Goal: Task Accomplishment & Management: Use online tool/utility

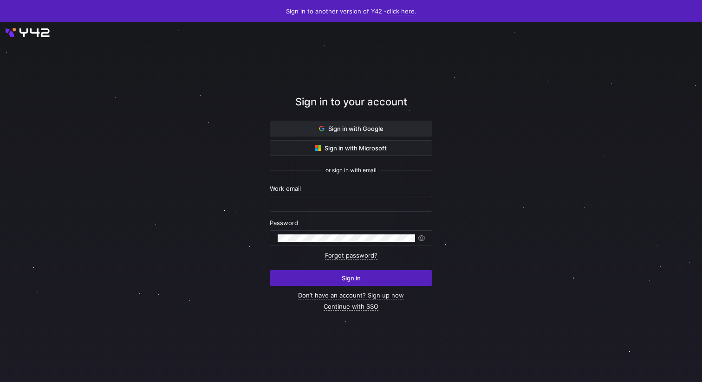
click at [369, 127] on span "Sign in with Google" at bounding box center [351, 128] width 65 height 7
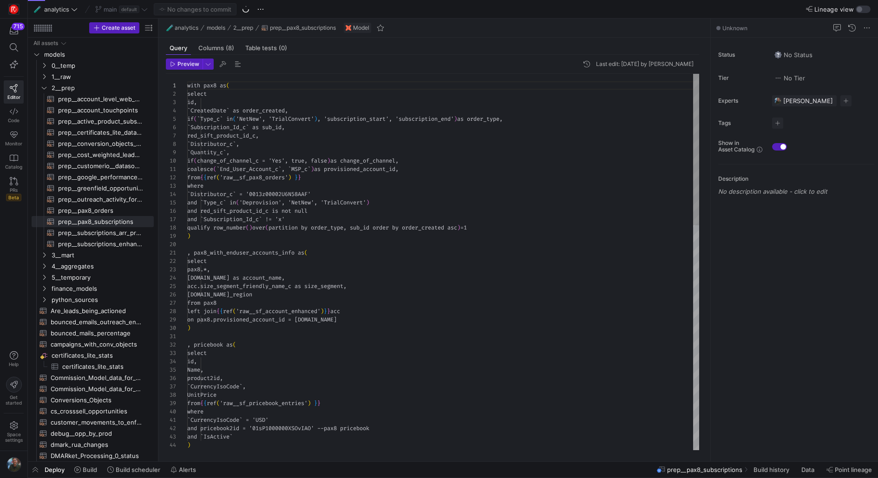
scroll to position [84, 0]
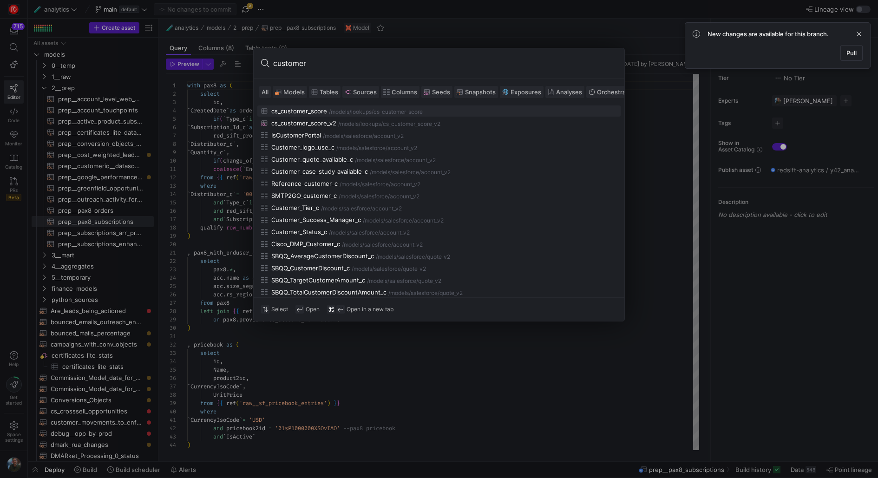
type input "customer"
click at [291, 91] on span "Models" at bounding box center [293, 91] width 21 height 7
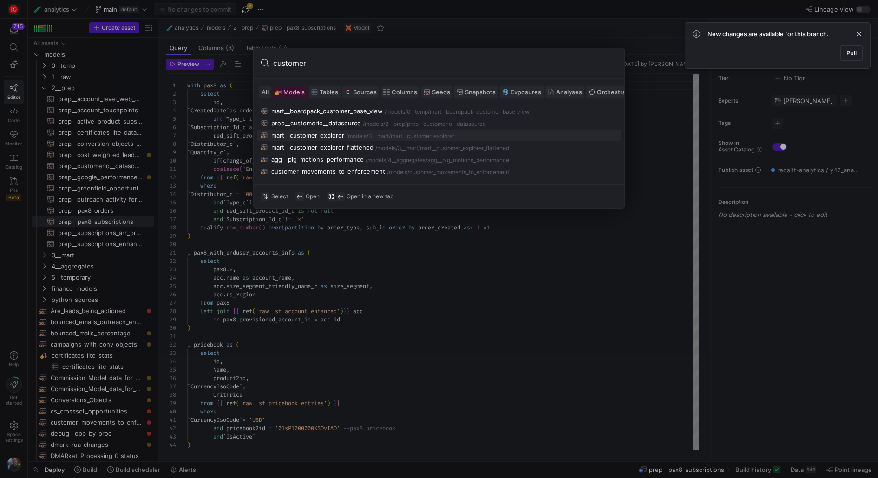
click at [371, 133] on div "3__mart" at bounding box center [378, 136] width 20 height 7
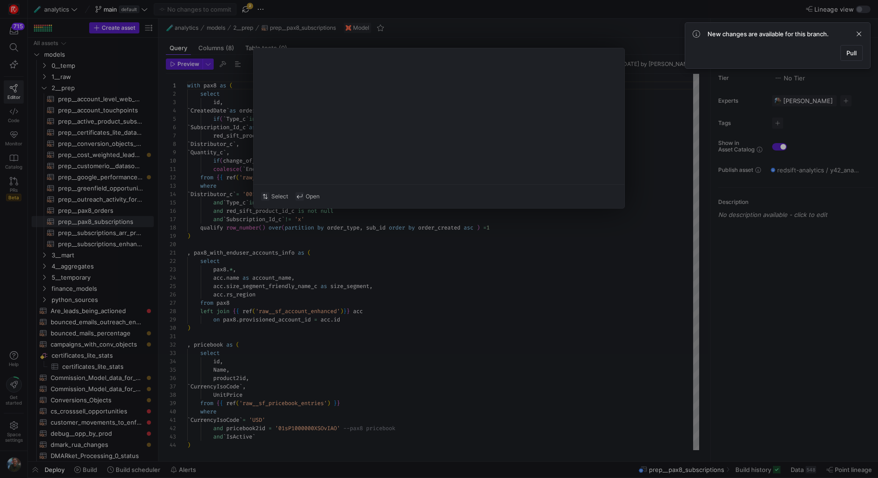
type textarea "{{ config(materialized="table") }} with account as ( SELECT id, name as account…"
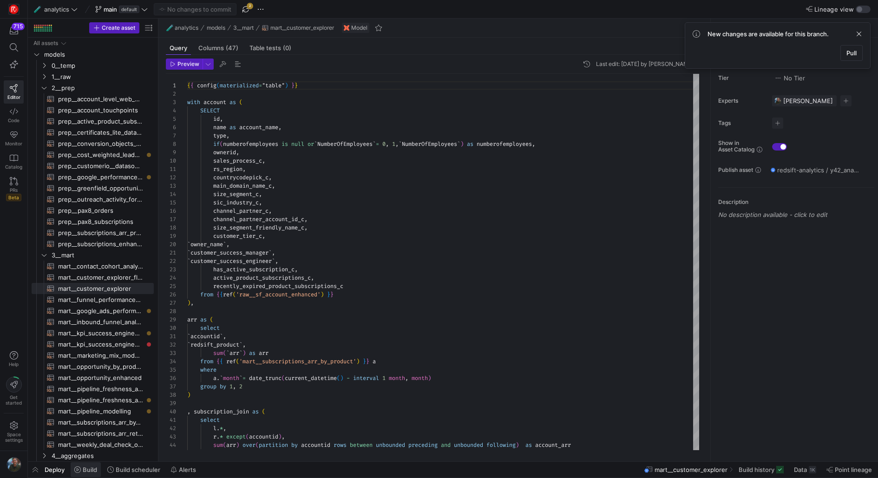
click at [82, 469] on span "Build" at bounding box center [85, 469] width 23 height 7
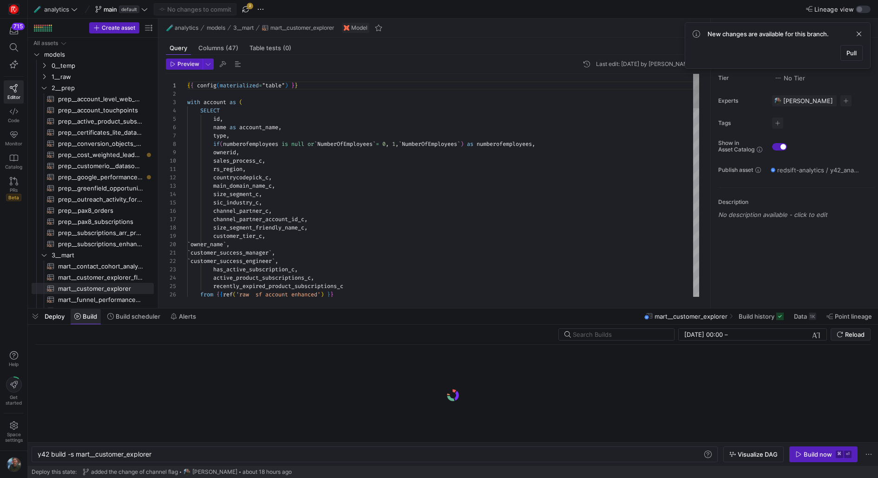
scroll to position [0, 115]
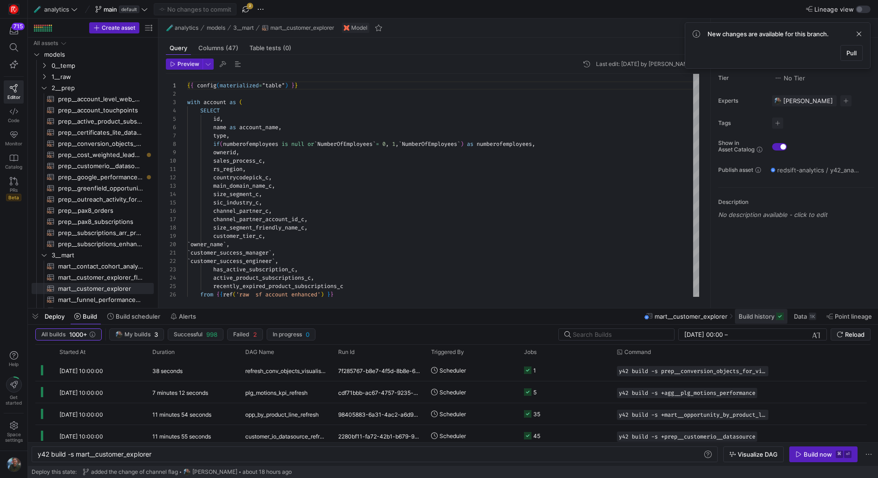
click at [749, 316] on span "Build history" at bounding box center [756, 315] width 36 height 7
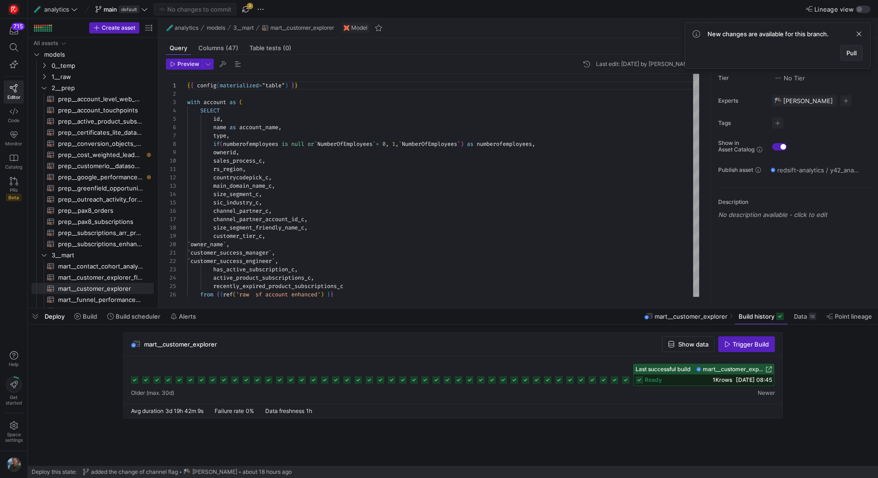
click at [847, 55] on span "Pull" at bounding box center [851, 52] width 10 height 7
click at [199, 471] on span "Arielle Lode" at bounding box center [191, 471] width 45 height 7
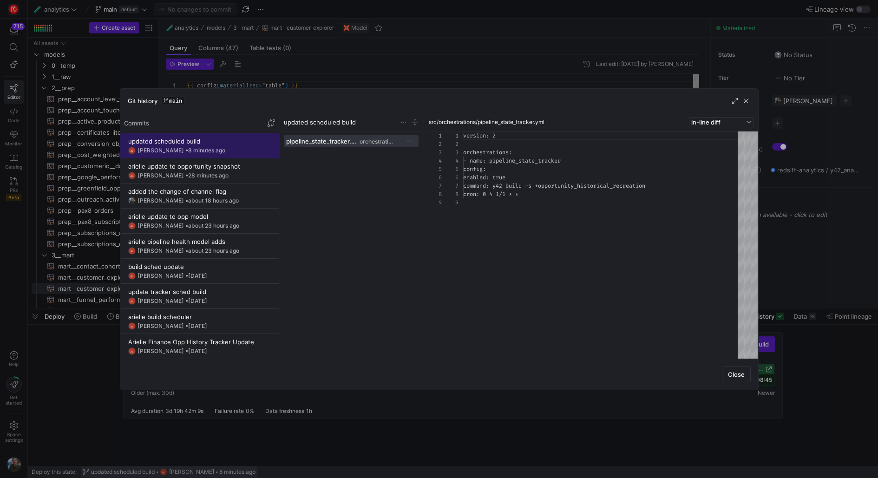
scroll to position [66, 0]
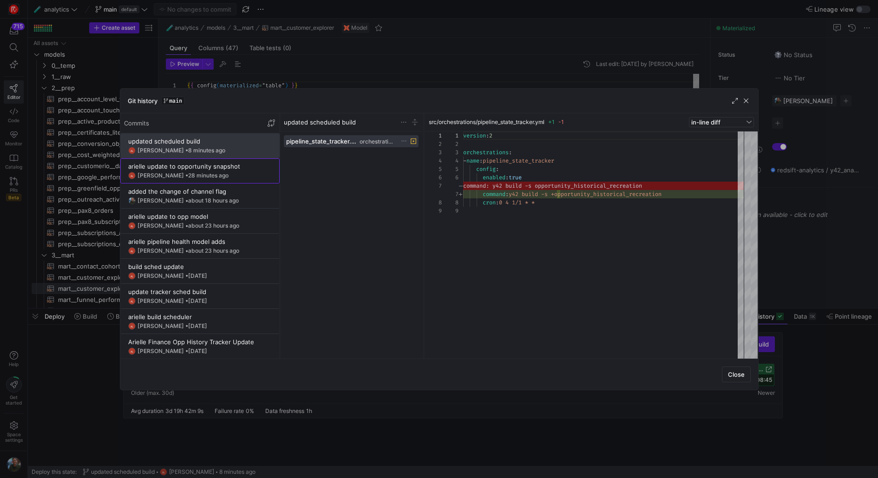
click at [212, 159] on span at bounding box center [200, 171] width 158 height 24
click at [748, 100] on span "button" at bounding box center [745, 100] width 9 height 9
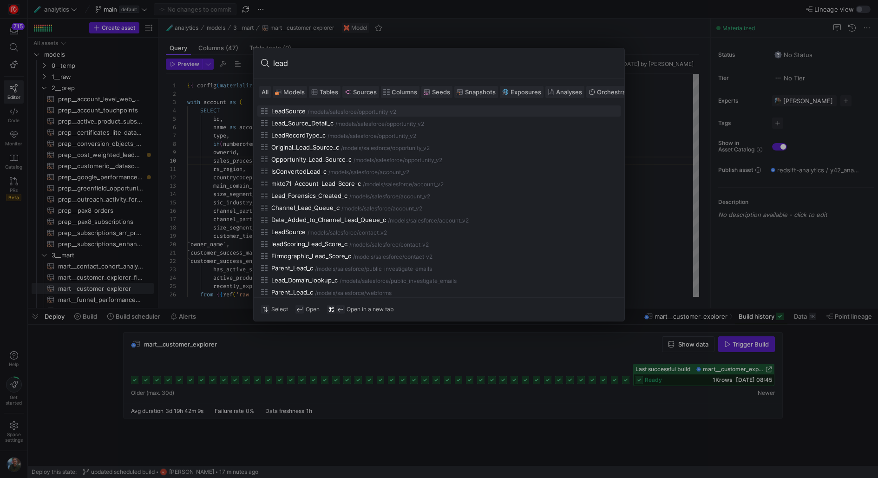
type input "lead"
click at [722, 131] on div at bounding box center [439, 239] width 878 height 478
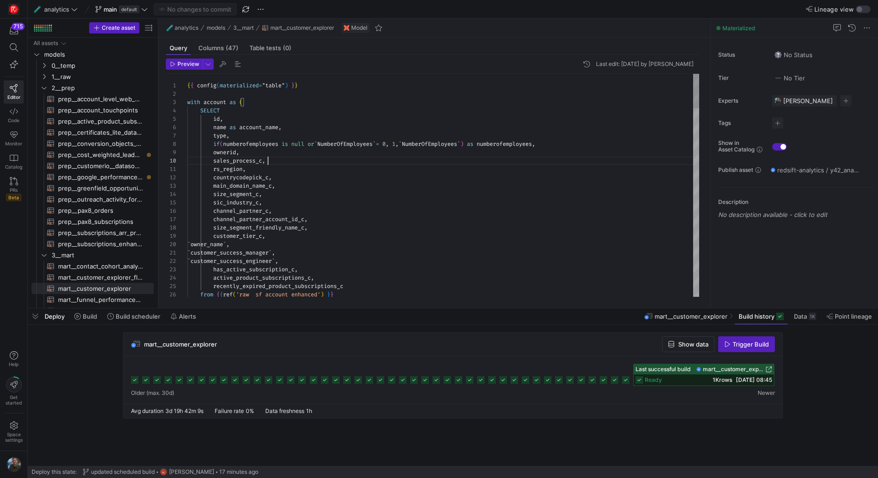
type textarea "le"
type textarea "accountid, leadsource, sales_process_auto_c as sales_process, --business_model,…"
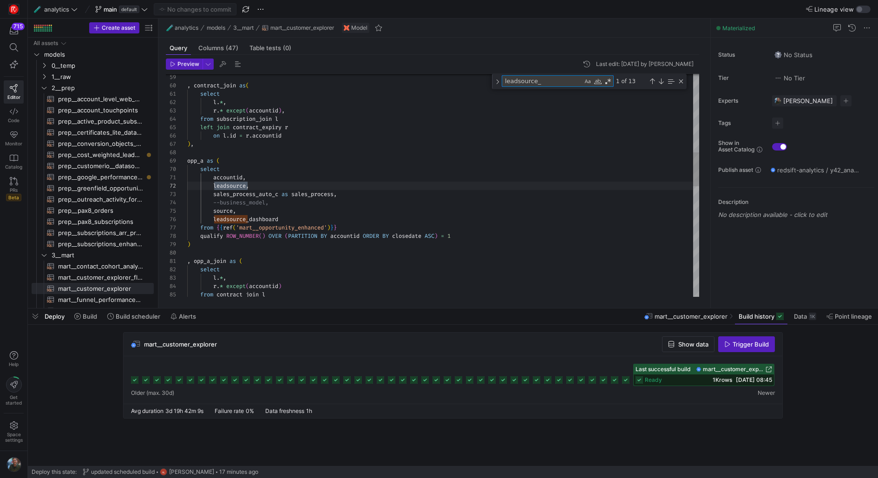
scroll to position [84, 63]
type textarea "leadsource_ash"
click at [431, 184] on div at bounding box center [439, 239] width 878 height 478
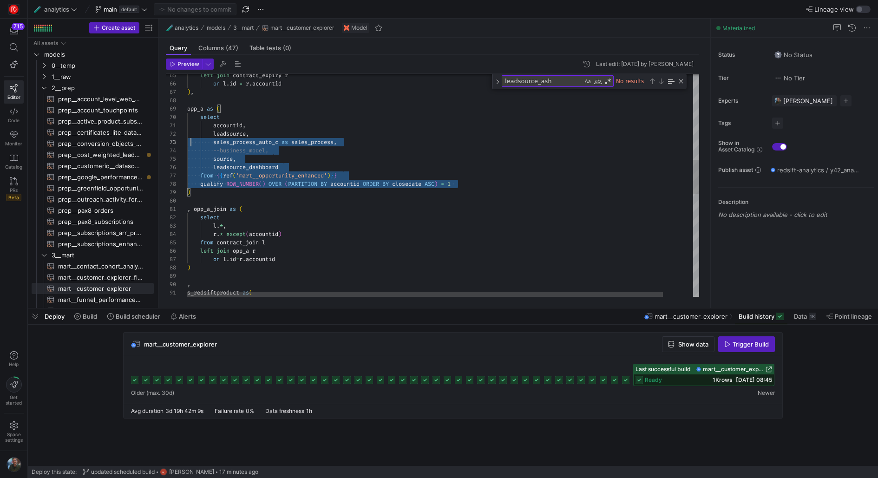
scroll to position [75, 0]
drag, startPoint x: 464, startPoint y: 184, endPoint x: 145, endPoint y: 113, distance: 326.9
click at [187, 113] on div "select s_redsiftproduct as ( , ) on l . id = r . accountid left join opp_a r fr…" at bounding box center [459, 241] width 545 height 1457
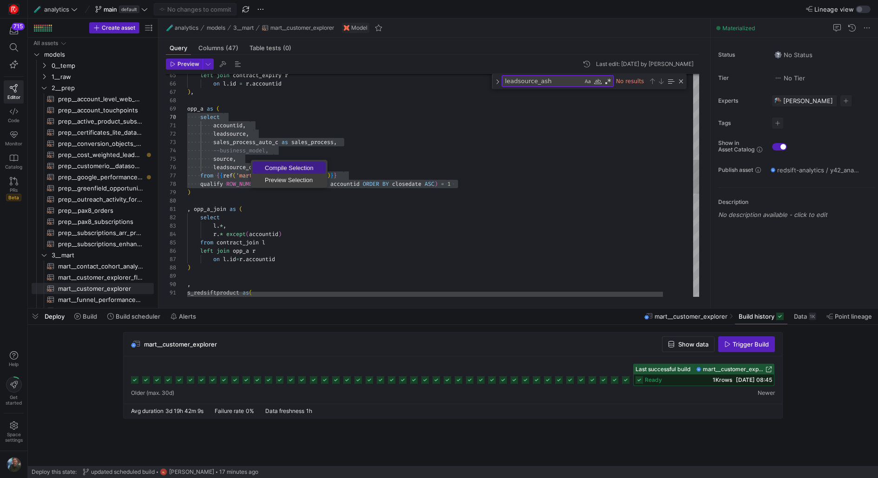
click at [306, 165] on span "Compile Selection" at bounding box center [289, 168] width 73 height 6
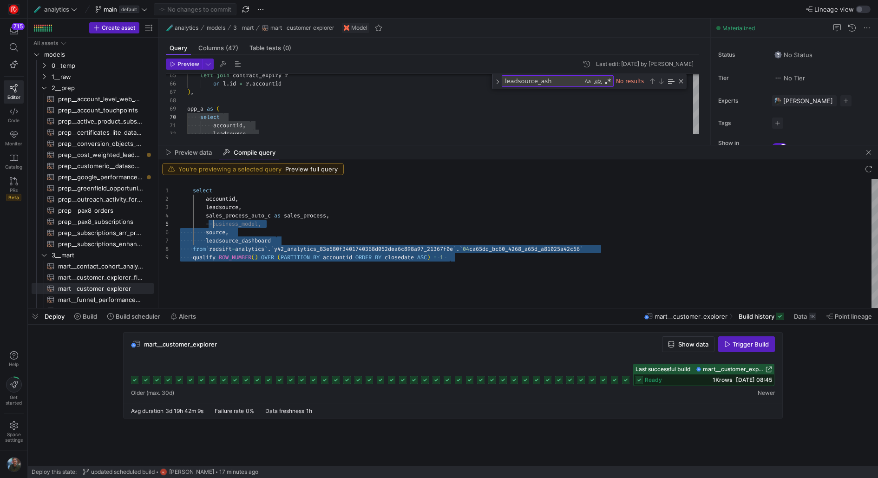
scroll to position [0, 0]
drag, startPoint x: 469, startPoint y: 260, endPoint x: 170, endPoint y: 180, distance: 309.4
click at [180, 180] on div "select accountid , leadsource , sales_process_auto_c as sales_process , --busin…" at bounding box center [529, 243] width 698 height 129
click at [29, 315] on span "button" at bounding box center [35, 316] width 15 height 16
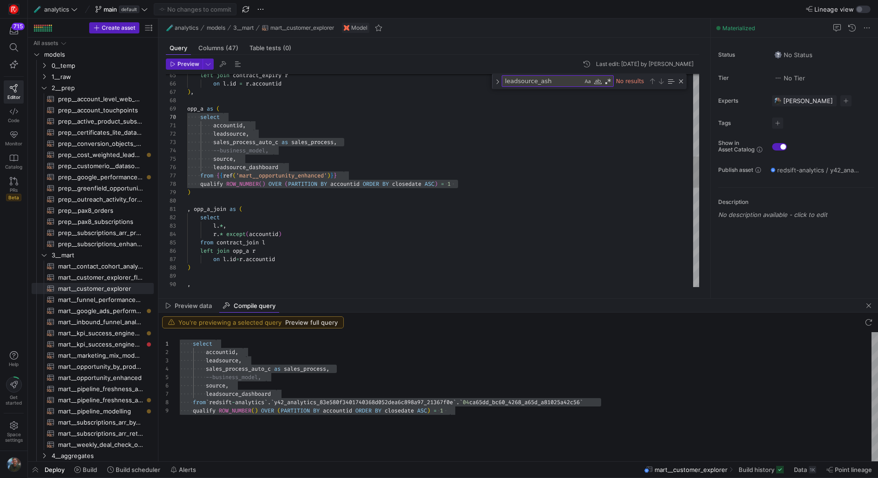
click at [463, 241] on div "leadsource , accountid , select opp_a as ( ) , on l . id = r . accountid left j…" at bounding box center [443, 239] width 512 height 1452
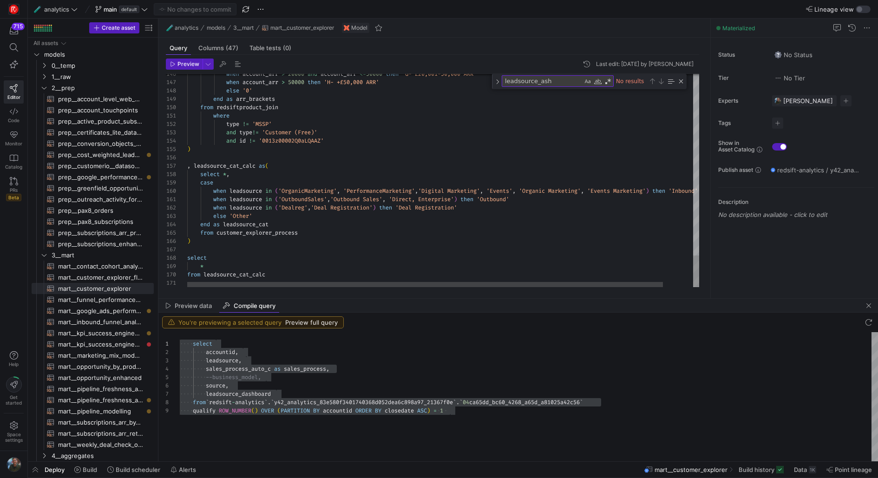
scroll to position [16, 66]
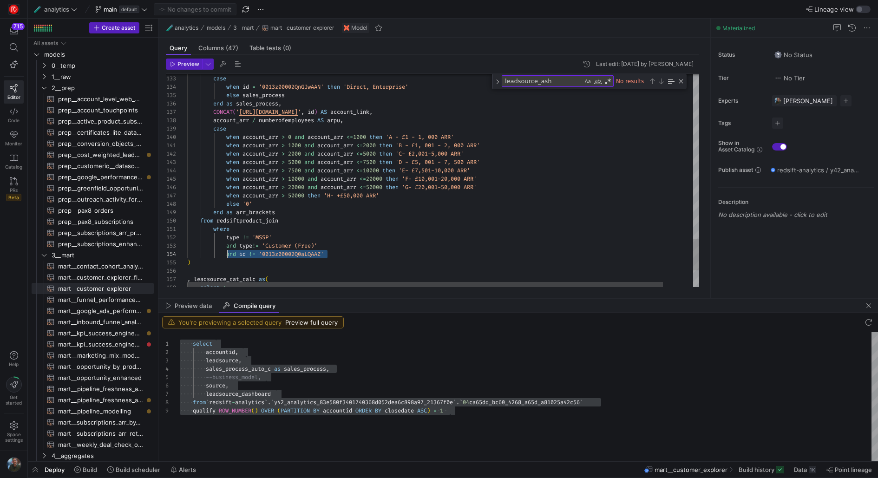
drag, startPoint x: 341, startPoint y: 250, endPoint x: 228, endPoint y: 254, distance: 113.8
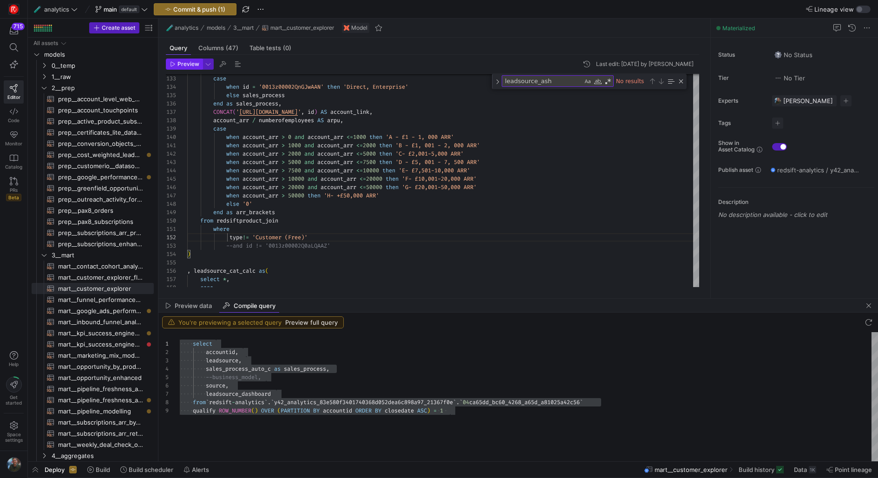
click at [188, 64] on span "Preview" at bounding box center [188, 64] width 22 height 7
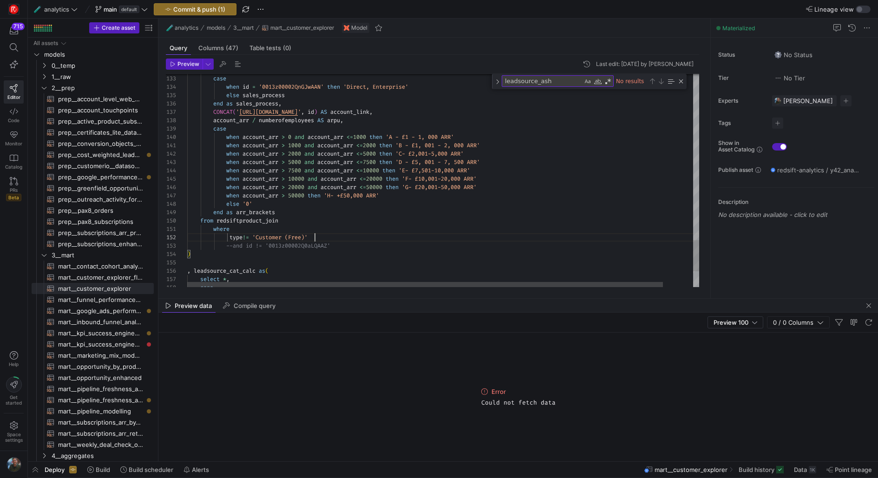
click at [680, 81] on div "Close (Escape)" at bounding box center [680, 81] width 7 height 7
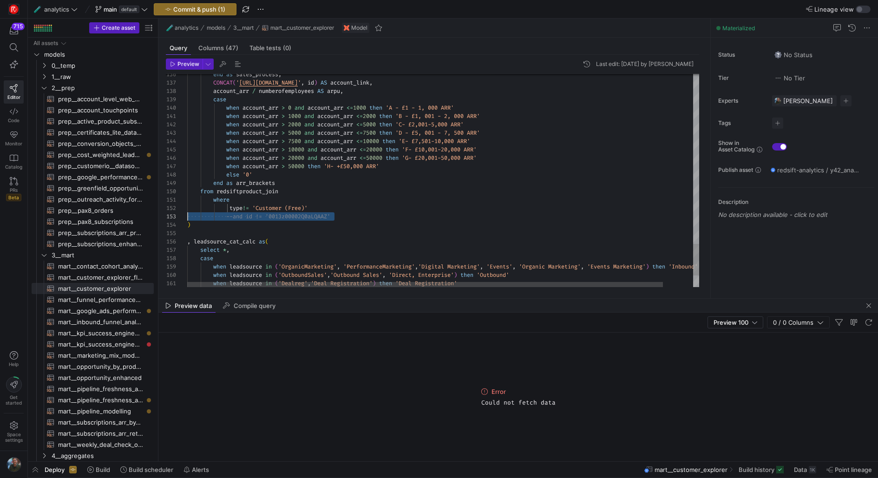
scroll to position [8, 0]
drag, startPoint x: 347, startPoint y: 215, endPoint x: 177, endPoint y: 207, distance: 170.6
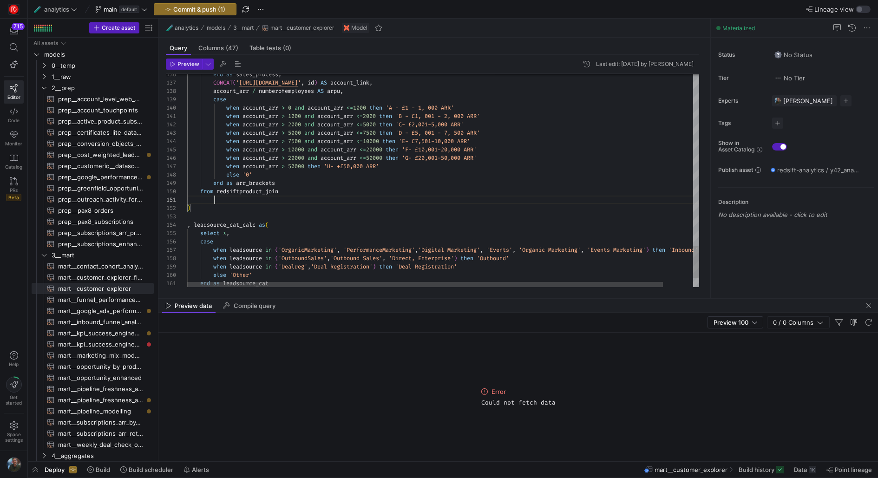
scroll to position [0, 13]
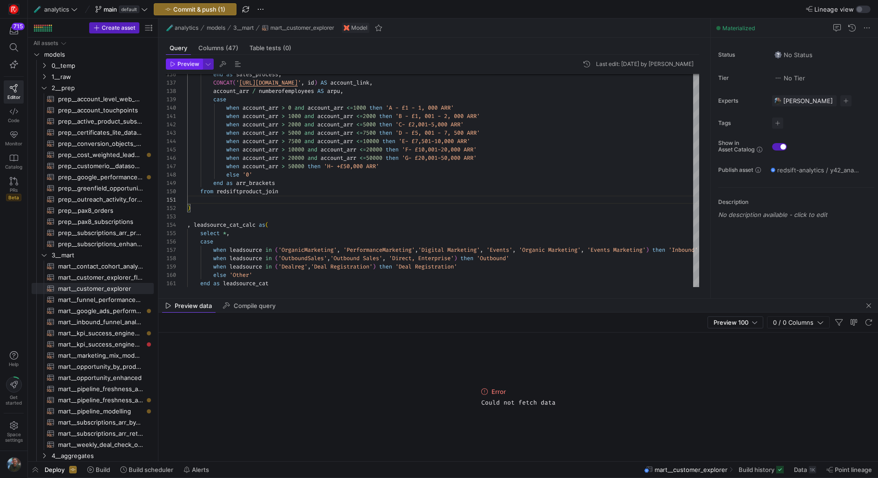
click at [180, 64] on span "Preview" at bounding box center [188, 64] width 22 height 7
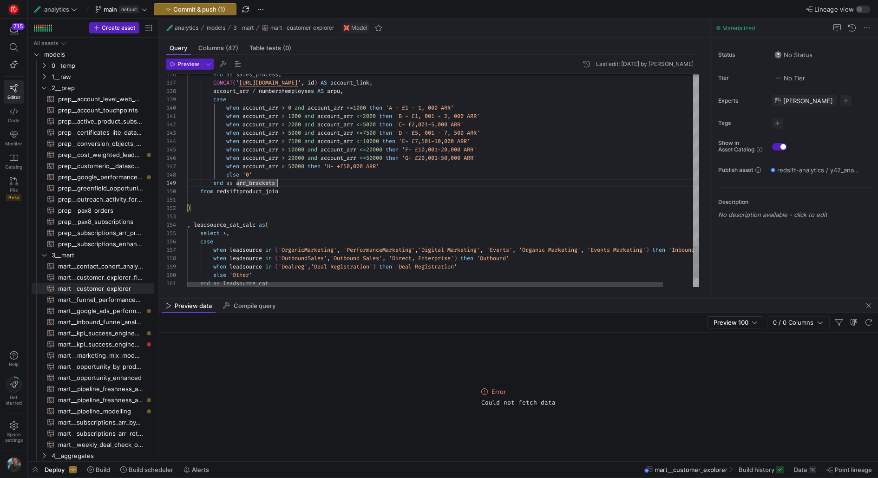
type textarea "{{ config(materialized="table") }} with account as ( SELECT id, name as account…"
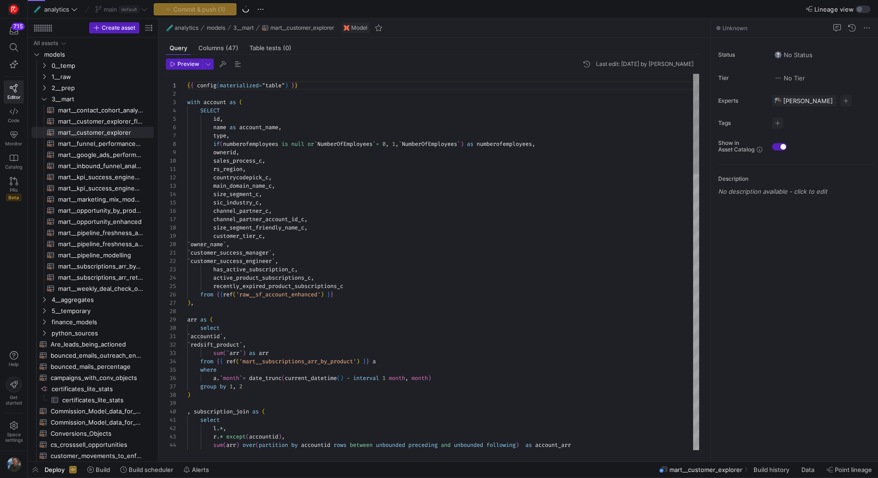
scroll to position [84, 0]
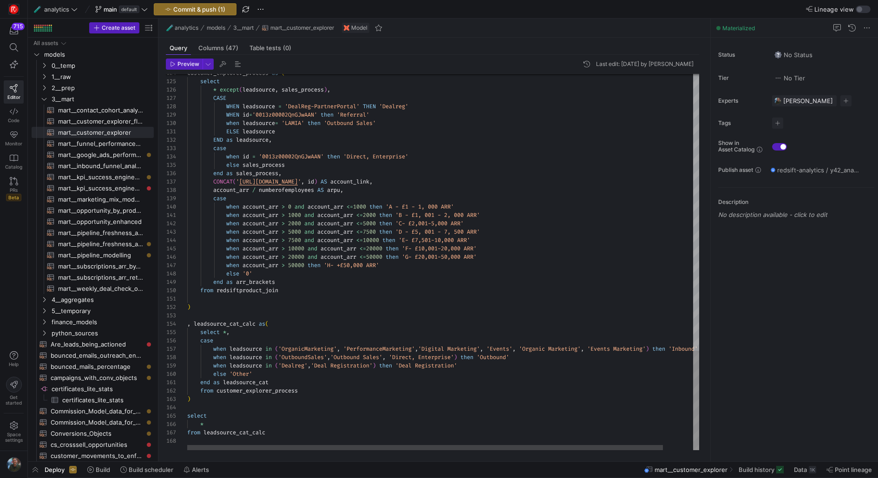
type textarea "ELSE leadsource END as leadsource, case when id = '0013z00002QnGJwAAN' then 'Di…"
click at [191, 65] on span "Preview" at bounding box center [188, 64] width 22 height 7
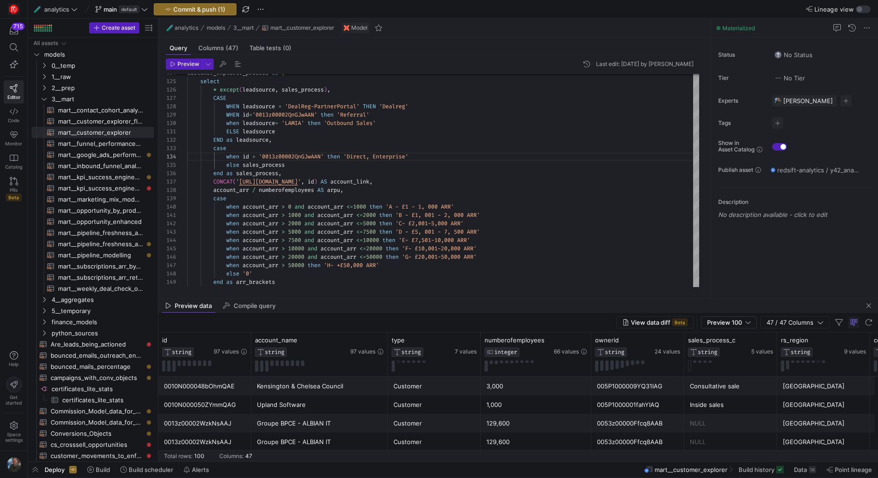
click at [221, 16] on y42-top-nav "🧪 analytics main default Commit & push (1) Lineage view" at bounding box center [453, 9] width 850 height 19
click at [223, 12] on span "Commit & push (1)" at bounding box center [199, 9] width 52 height 7
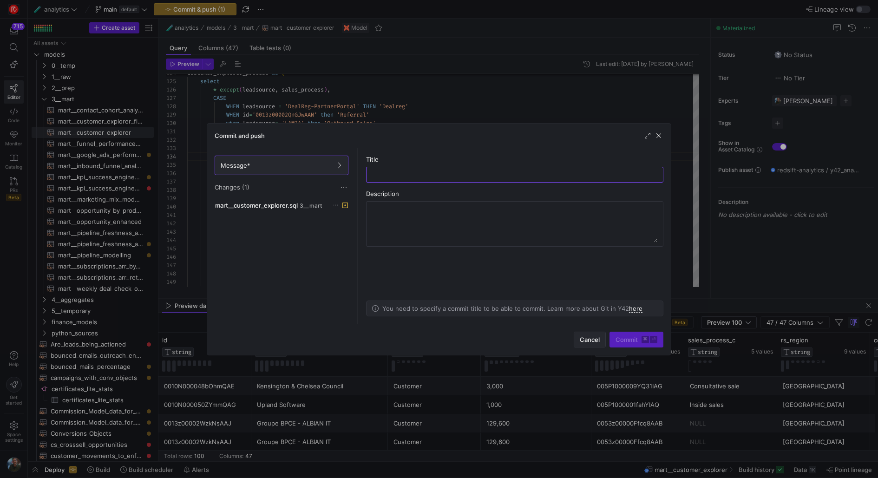
click at [594, 340] on span "Cancel" at bounding box center [589, 339] width 20 height 7
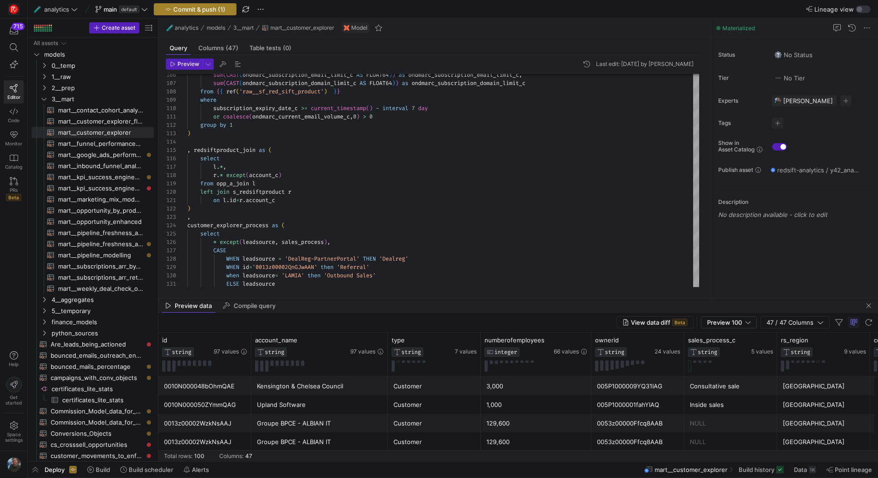
click at [211, 13] on span "button" at bounding box center [195, 9] width 82 height 11
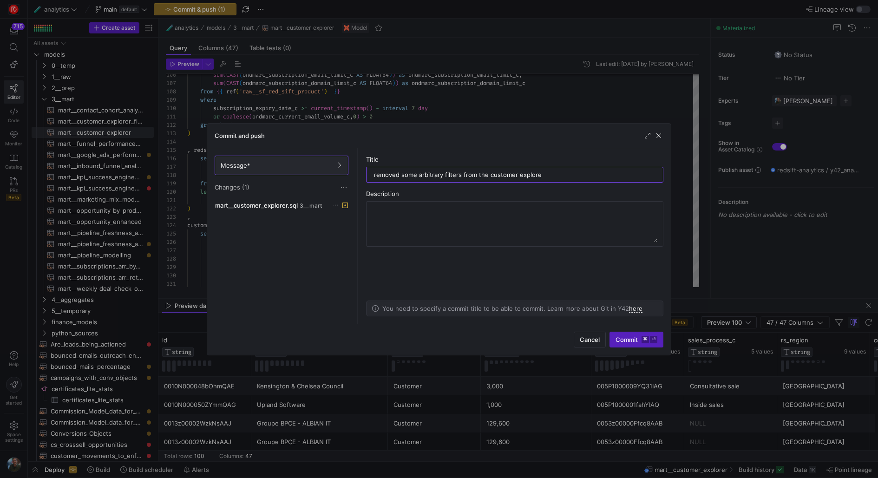
type input "removed some arbitrary filters from the customer explorer"
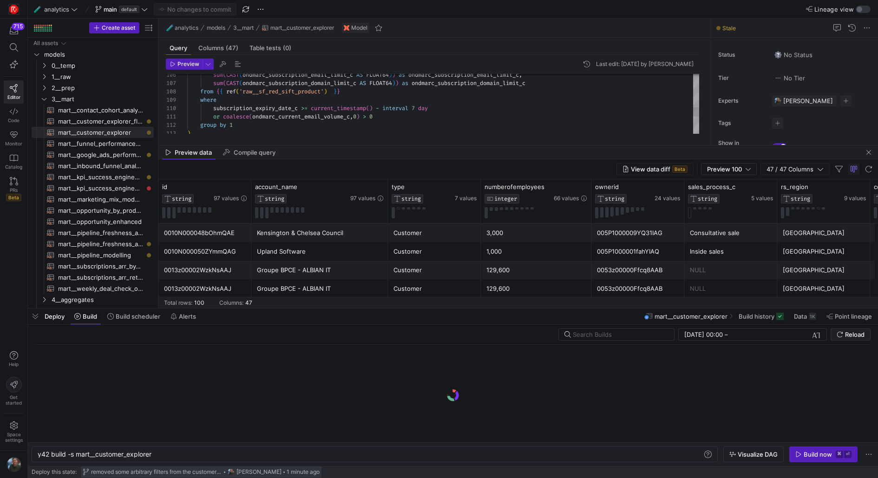
scroll to position [0, 115]
click at [207, 455] on div "y42 build -s mart__customer_explorer" at bounding box center [371, 453] width 666 height 7
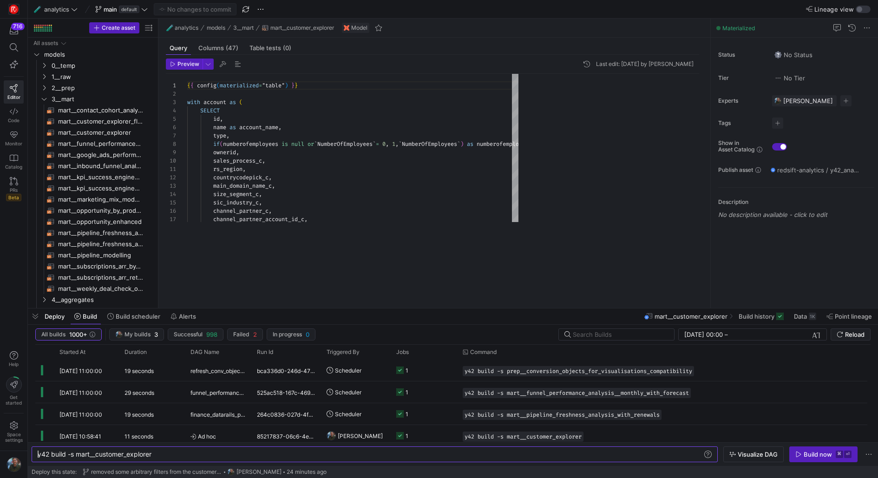
scroll to position [84, 0]
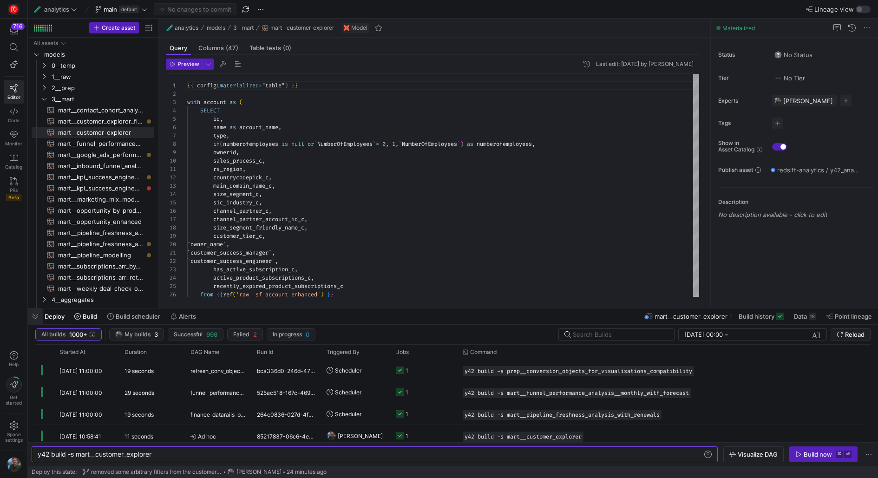
click at [34, 314] on span "button" at bounding box center [35, 316] width 15 height 16
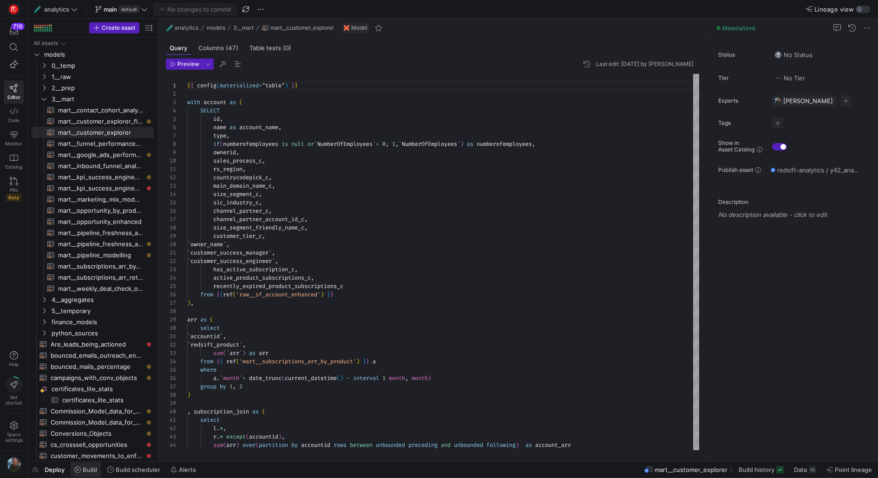
click at [77, 402] on span at bounding box center [86, 469] width 30 height 15
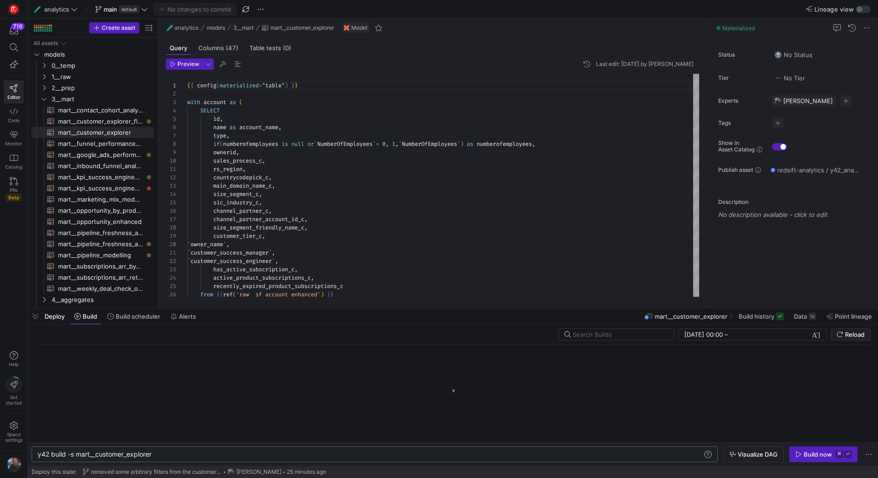
click at [196, 402] on div "y42 build -s mart__customer_explorer" at bounding box center [371, 453] width 666 height 7
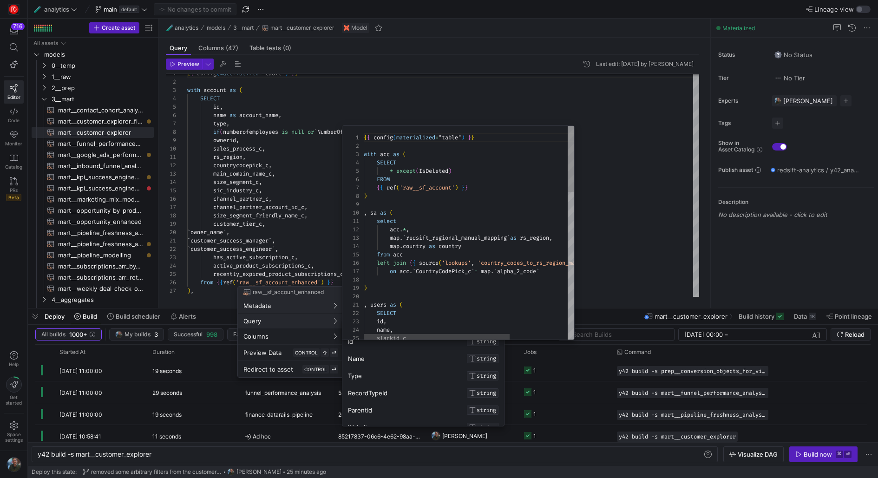
scroll to position [84, 0]
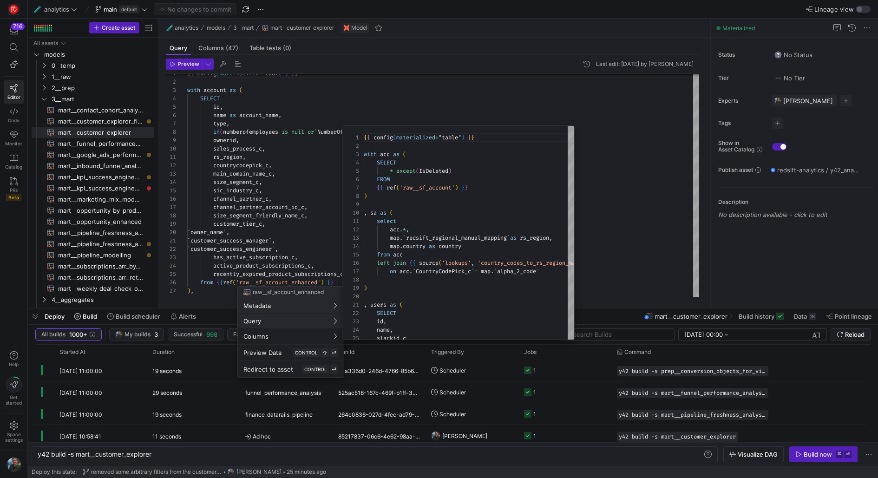
click at [634, 237] on div at bounding box center [439, 239] width 878 height 478
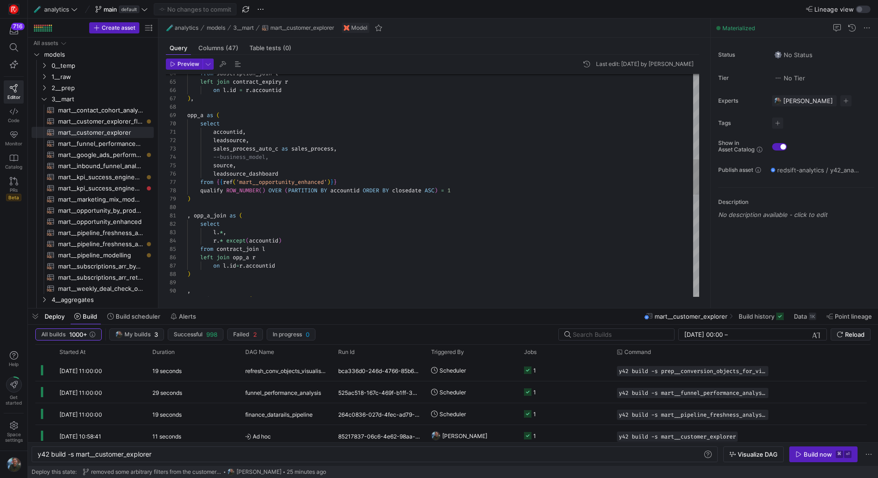
click at [348, 180] on div "from subscription_join l left join contract_expiry r on l . id = r . accountid …" at bounding box center [443, 241] width 512 height 1412
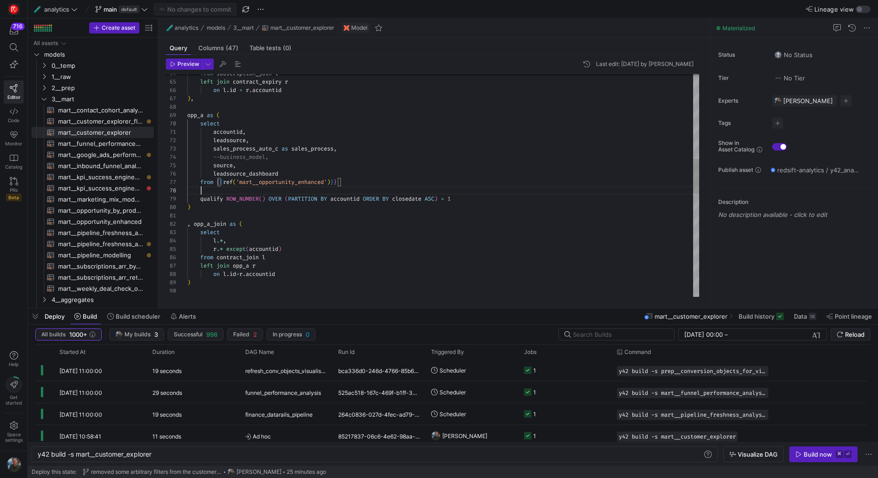
scroll to position [58, 93]
click at [221, 187] on div "from subscription_join l left join contract_expiry r on l . id = r . accountid …" at bounding box center [443, 245] width 512 height 1420
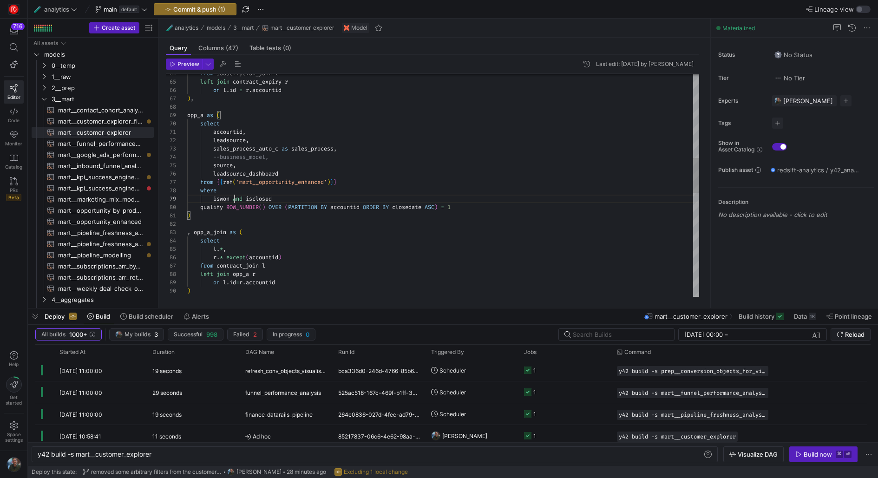
scroll to position [75, 26]
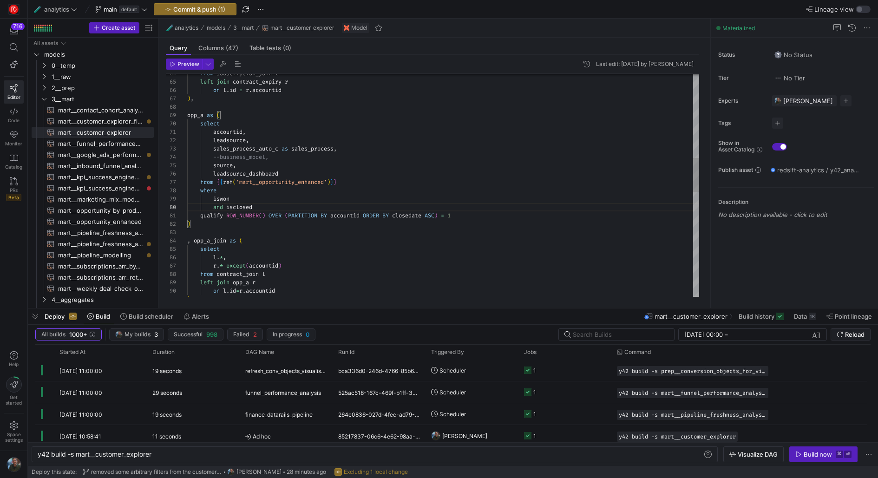
click at [328, 215] on div "from subscription_join l left join contract_expiry r on l . id = r . accountid …" at bounding box center [443, 253] width 512 height 1437
click at [309, 238] on div "from subscription_join l left join contract_expiry r on l . id = r . accountid …" at bounding box center [443, 253] width 512 height 1437
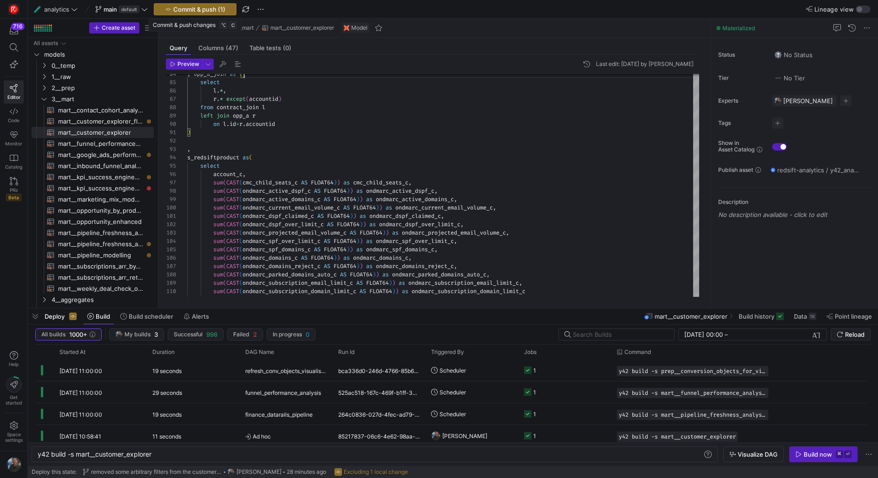
type textarea "qualify ROW_NUMBER() OVER (PARTITION BY accountid ORDER BY closedate ASC) = 1 )…"
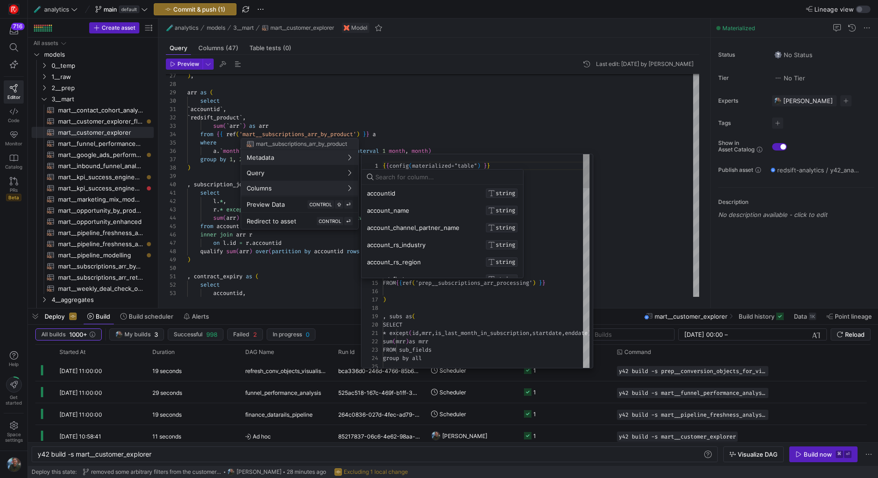
scroll to position [0, 0]
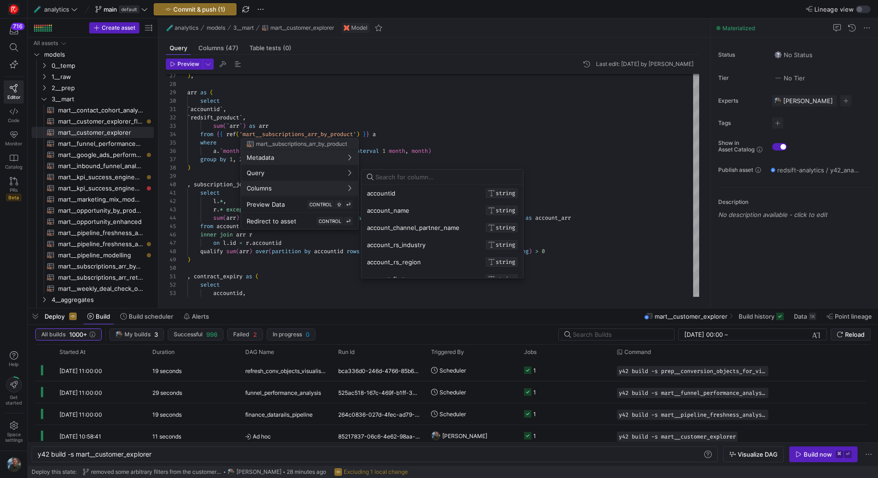
click at [394, 181] on div at bounding box center [446, 176] width 142 height 15
type input "account_"
click at [317, 95] on div at bounding box center [439, 239] width 878 height 478
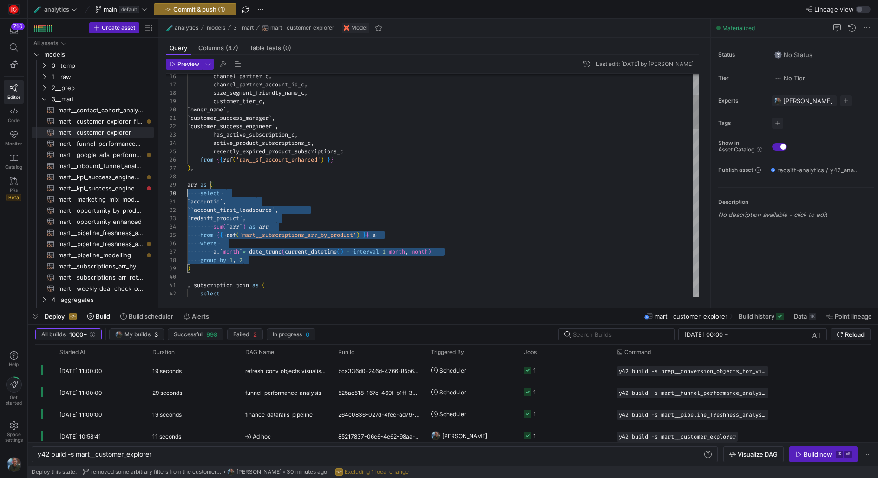
scroll to position [75, 0]
drag, startPoint x: 257, startPoint y: 259, endPoint x: 128, endPoint y: 189, distance: 146.3
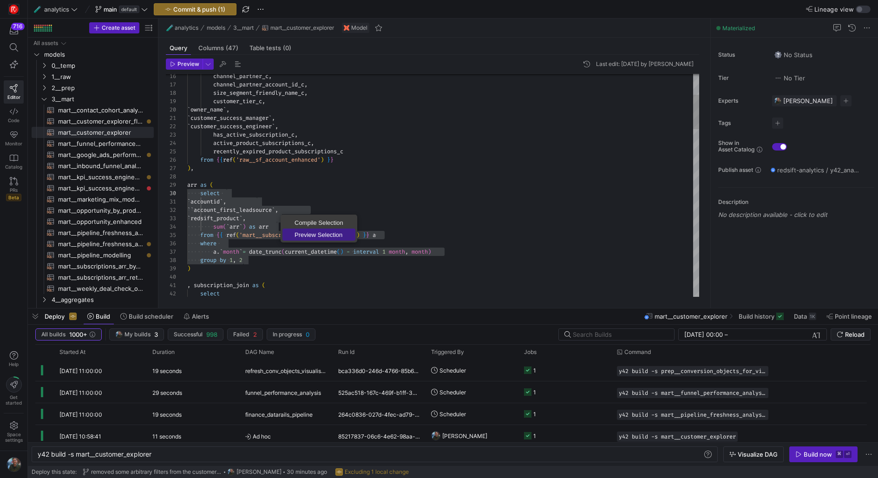
click at [321, 235] on span "Preview Selection" at bounding box center [318, 235] width 73 height 6
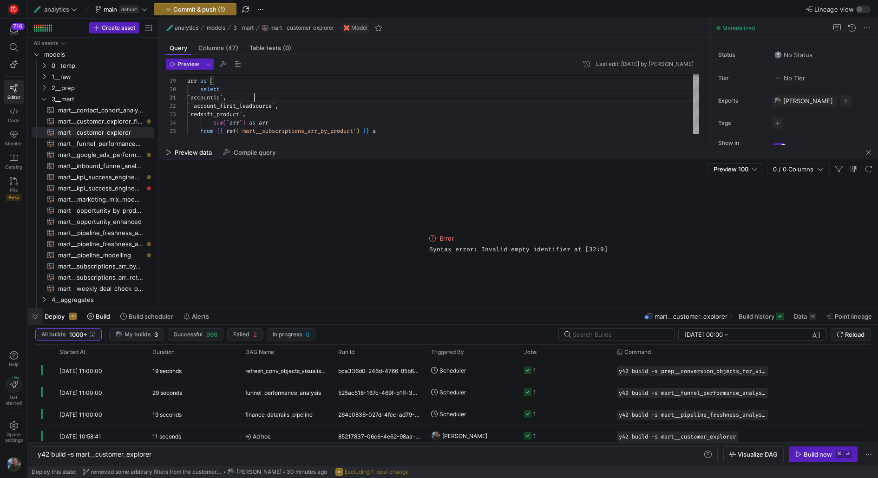
click at [31, 318] on span "button" at bounding box center [35, 316] width 15 height 16
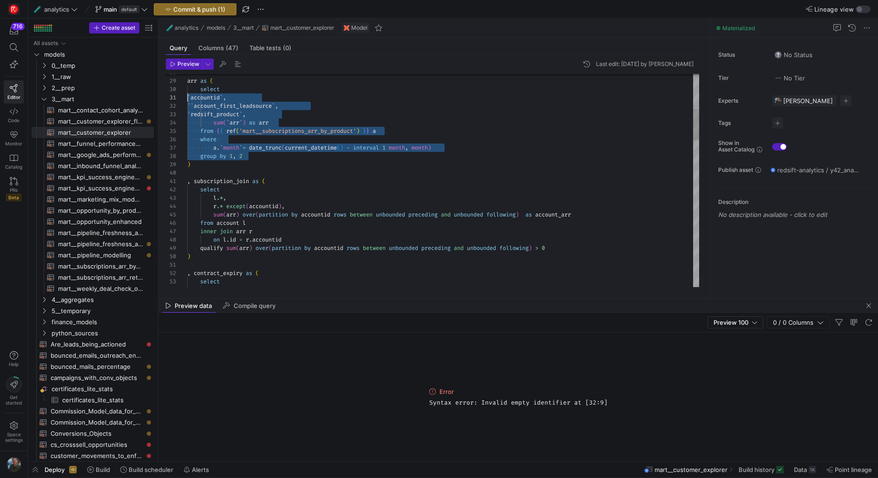
scroll to position [75, 0]
drag, startPoint x: 275, startPoint y: 155, endPoint x: 182, endPoint y: 92, distance: 112.4
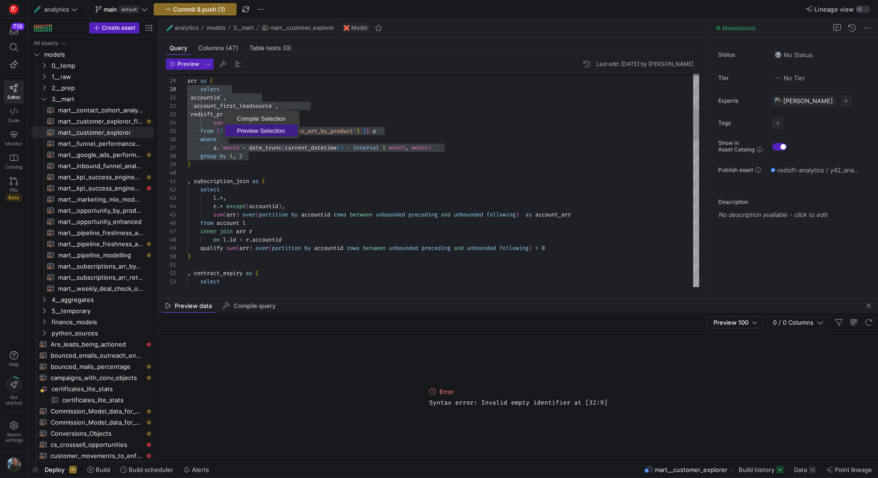
click at [271, 133] on span "Preview Selection" at bounding box center [261, 131] width 73 height 6
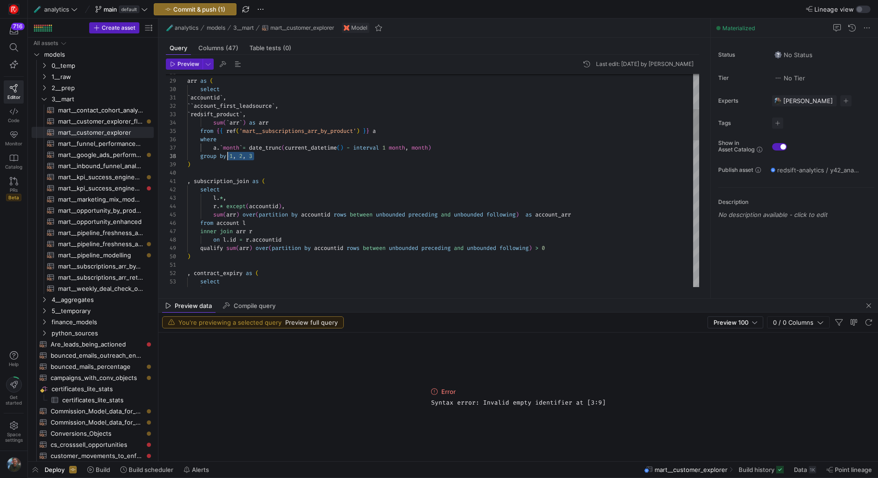
scroll to position [58, 43]
drag, startPoint x: 260, startPoint y: 154, endPoint x: 231, endPoint y: 152, distance: 29.7
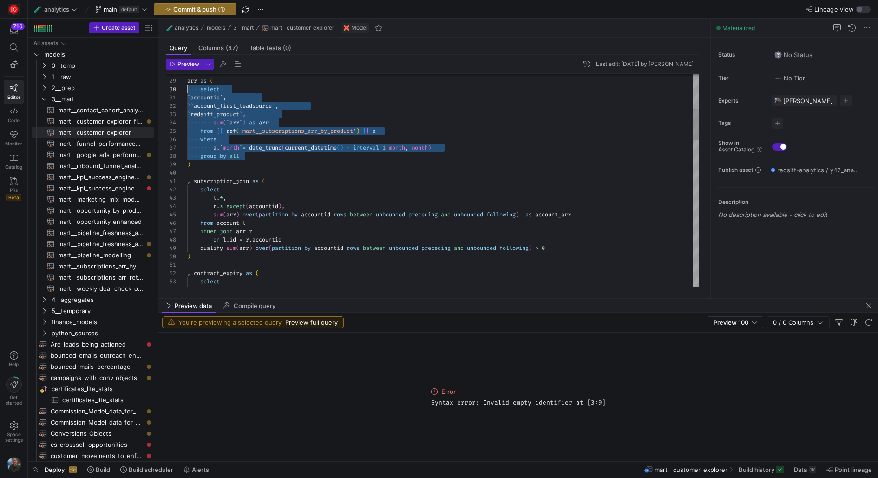
scroll to position [75, 0]
drag, startPoint x: 253, startPoint y: 154, endPoint x: 188, endPoint y: 89, distance: 91.3
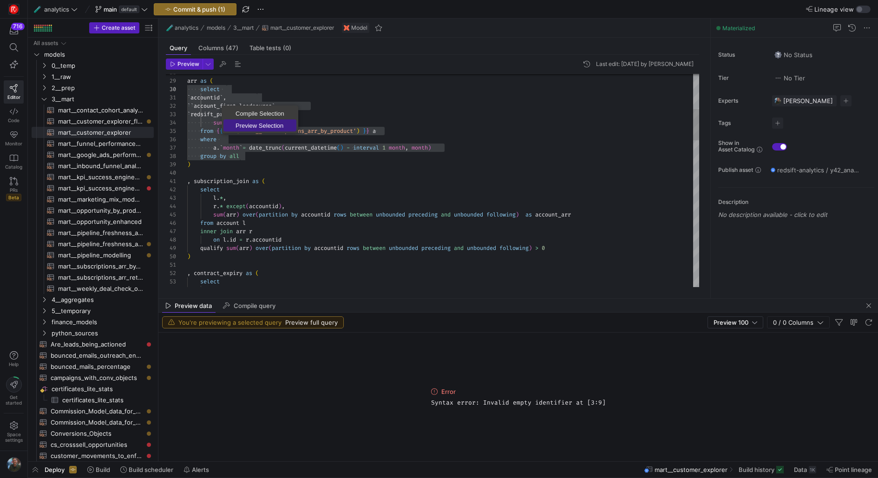
click at [247, 124] on span "Preview Selection" at bounding box center [259, 126] width 73 height 6
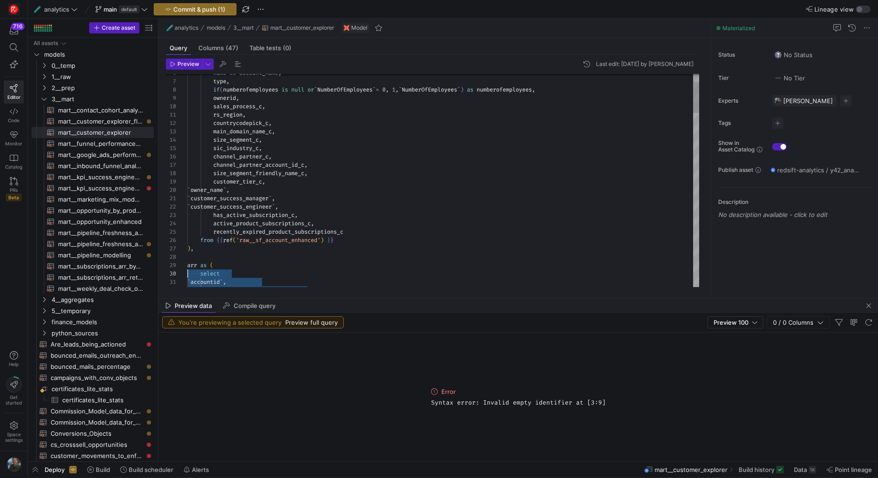
drag, startPoint x: 249, startPoint y: 153, endPoint x: 177, endPoint y: 272, distance: 139.0
click at [245, 292] on span "Preview Selection" at bounding box center [261, 295] width 73 height 6
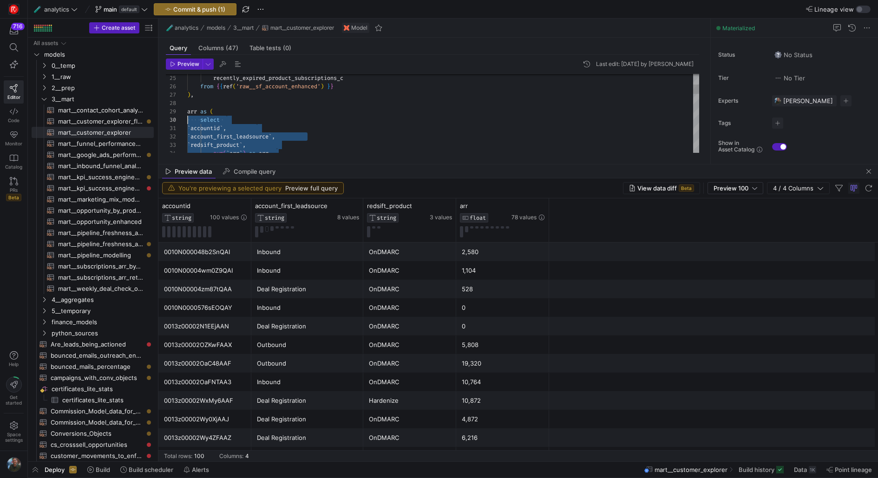
drag, startPoint x: 361, startPoint y: 297, endPoint x: 397, endPoint y: 163, distance: 138.9
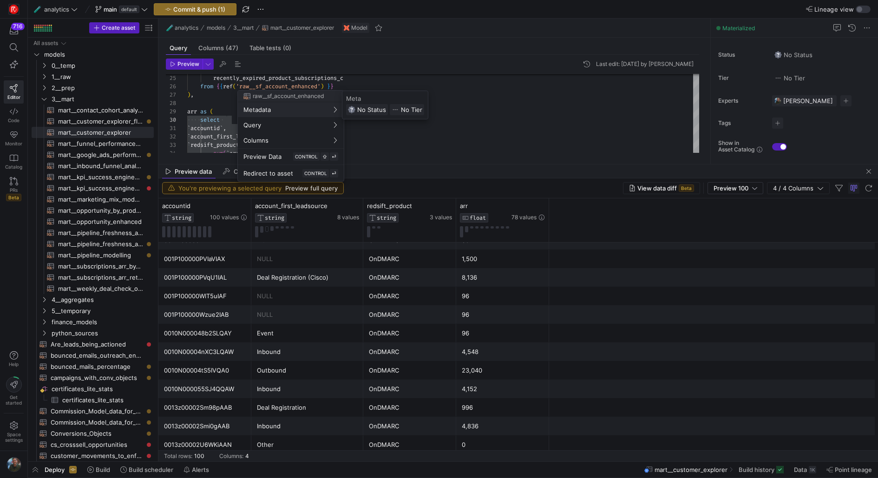
click at [491, 114] on div at bounding box center [439, 239] width 878 height 478
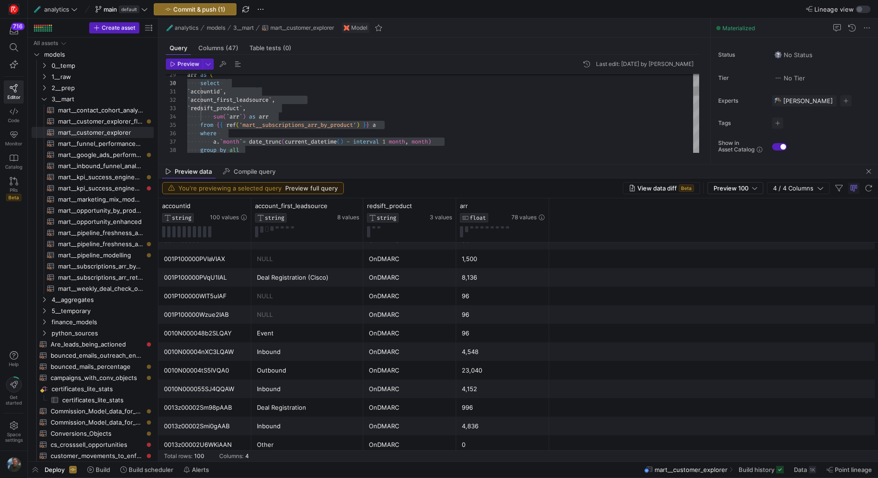
type textarea "`accountid`, `account_first_leadsource`, `redsift_product`, sum(`arr`) as arr f…"
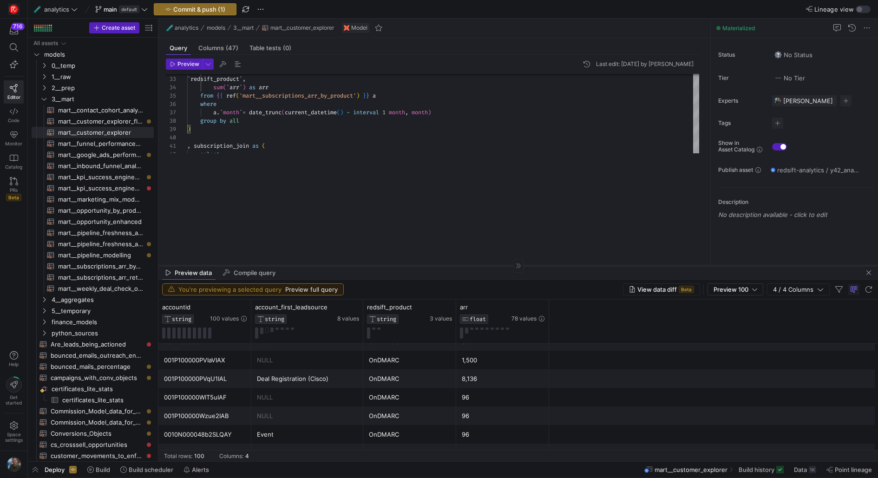
drag, startPoint x: 437, startPoint y: 163, endPoint x: 409, endPoint y: 325, distance: 164.5
click at [409, 266] on div at bounding box center [517, 265] width 719 height 0
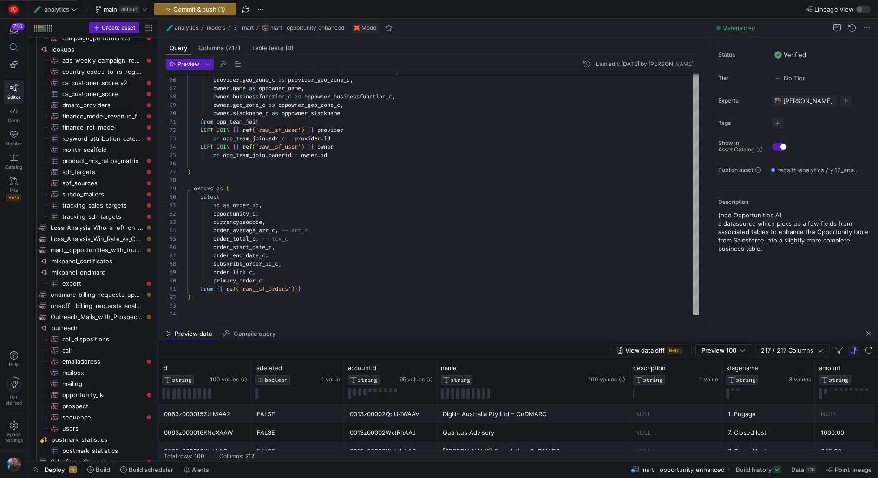
click at [376, 218] on div at bounding box center [439, 239] width 878 height 478
type textarea "from opp_team_join LEFT JOIN {{ ref('raw__sf_user') }} provider on opp_team_joi…"
click at [593, 175] on div "provider . businessfunction_c as provider_businessfunction_c , provider . geo_z…" at bounding box center [443, 469] width 512 height 1888
type textarea "le"
type textarea ", transforming_leadsource as ( select * except(leadsource), CASE WHEN sales_pro…"
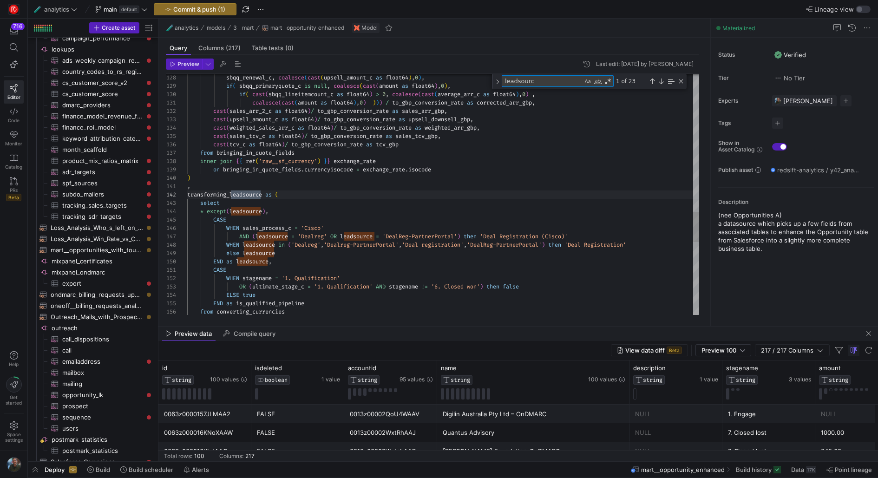
type textarea "leadsource"
type textarea "WHEN leadsource = 'Deal Registration (Cisco)' THEN 'Cisco' WHEN leadsource = 'D…"
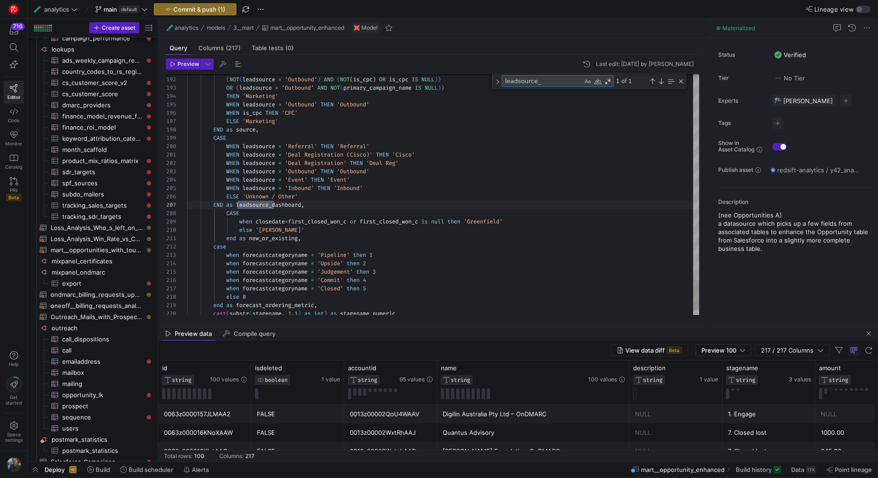
type textarea "leadsource_"
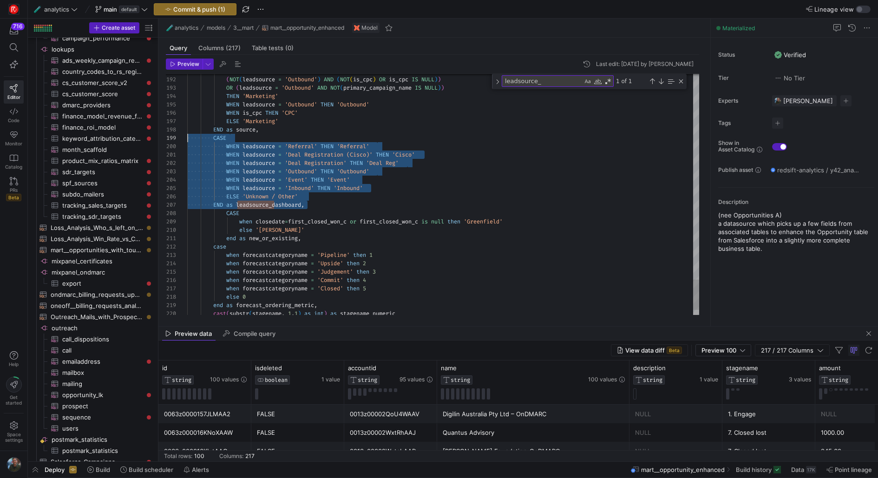
drag, startPoint x: 310, startPoint y: 205, endPoint x: 175, endPoint y: 134, distance: 153.1
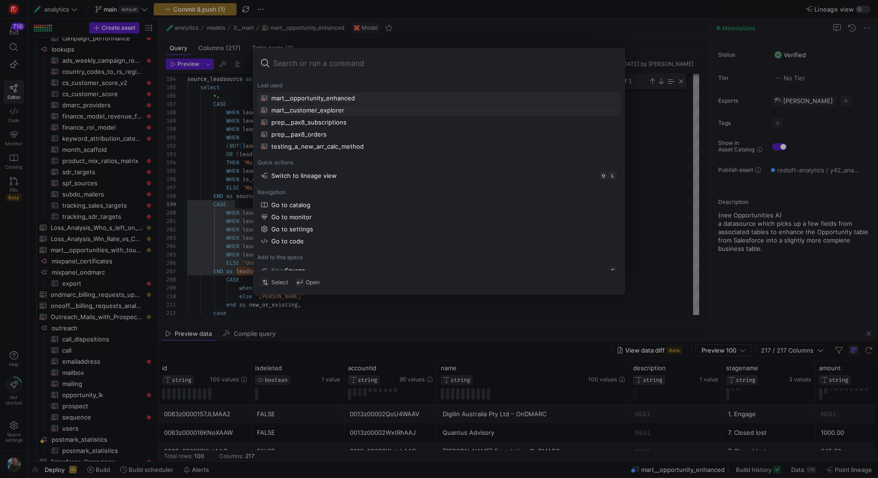
click at [334, 111] on div "mart__customer_explorer" at bounding box center [307, 109] width 73 height 7
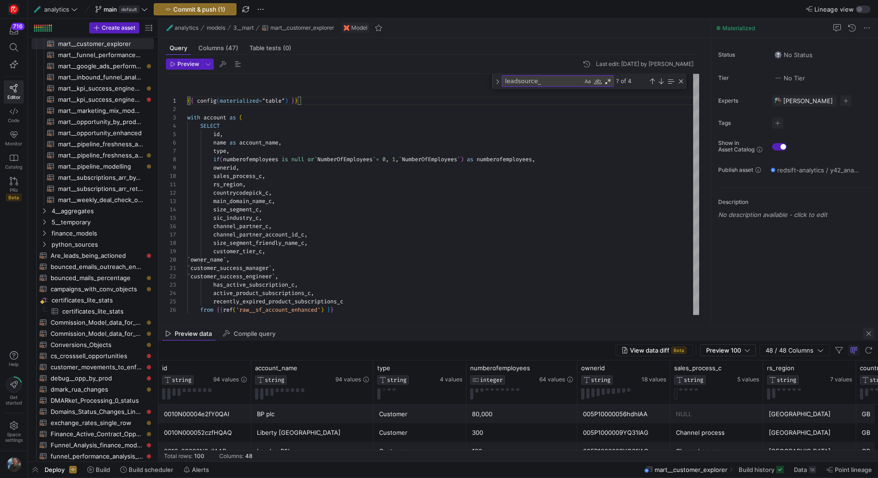
click at [696, 334] on span "button" at bounding box center [868, 333] width 11 height 11
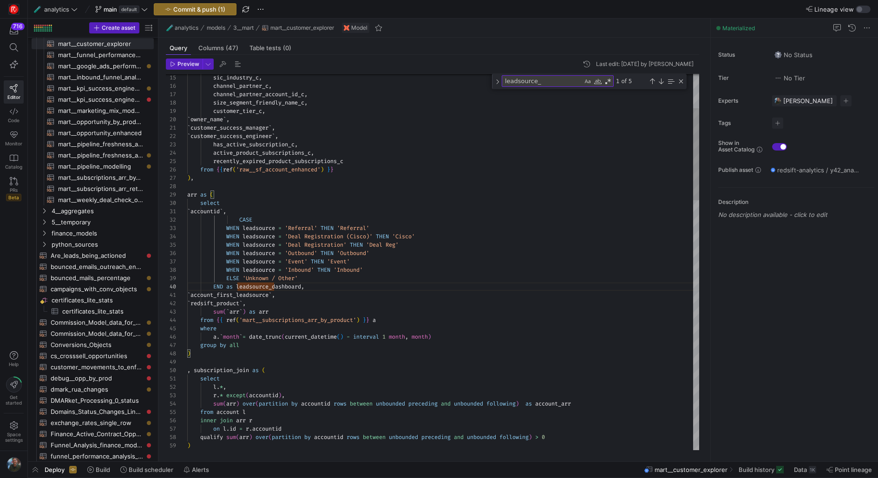
scroll to position [8, 50]
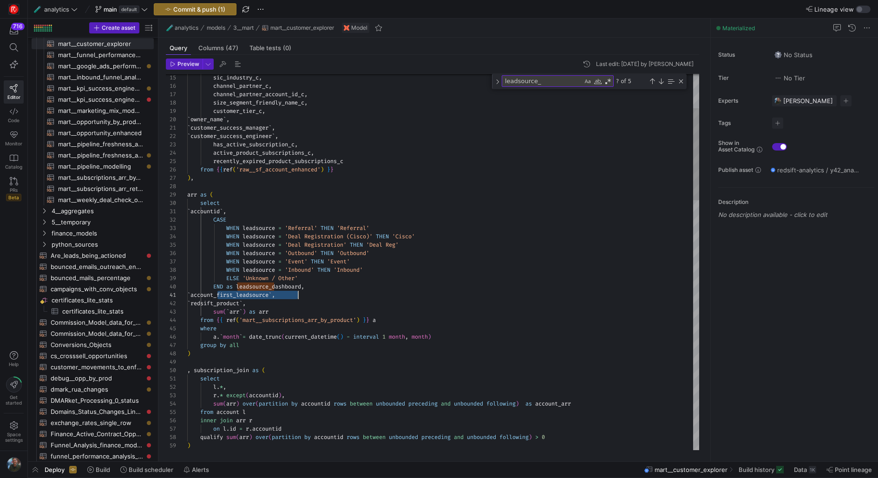
scroll to position [0, 30]
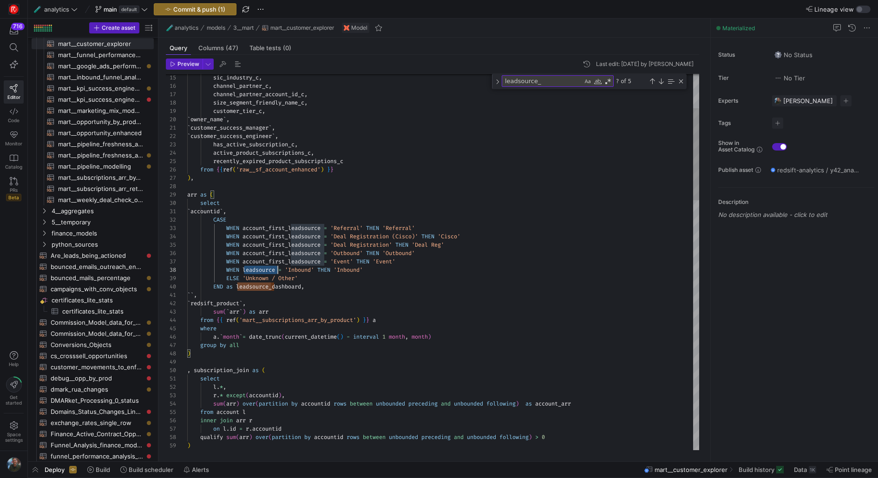
drag, startPoint x: 234, startPoint y: 293, endPoint x: 197, endPoint y: 293, distance: 36.7
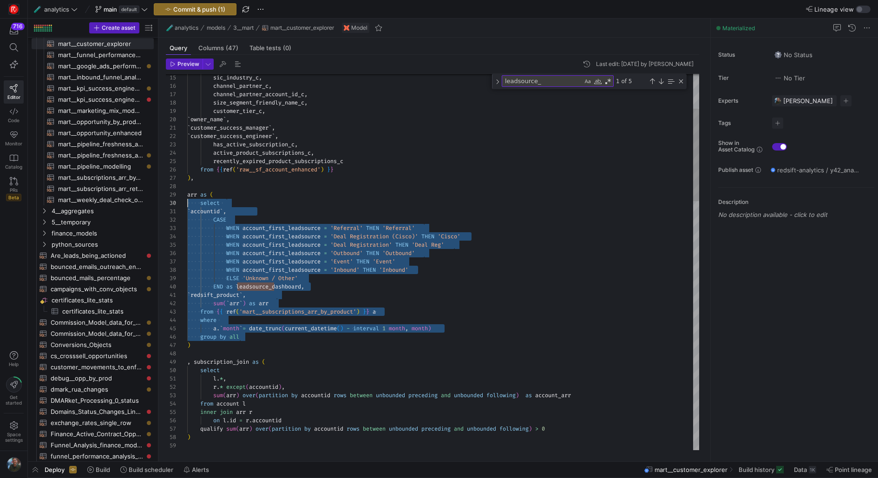
scroll to position [75, 0]
drag, startPoint x: 267, startPoint y: 336, endPoint x: 183, endPoint y: 205, distance: 155.8
type textarea "`customer_success_manager`, `customer_success_engineer`, has_active_subscriptio…"
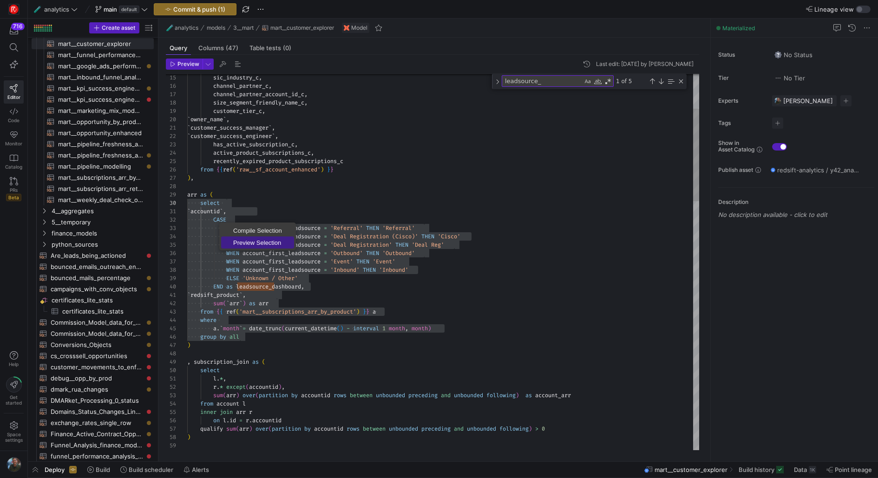
click at [261, 241] on span "Preview Selection" at bounding box center [257, 243] width 73 height 6
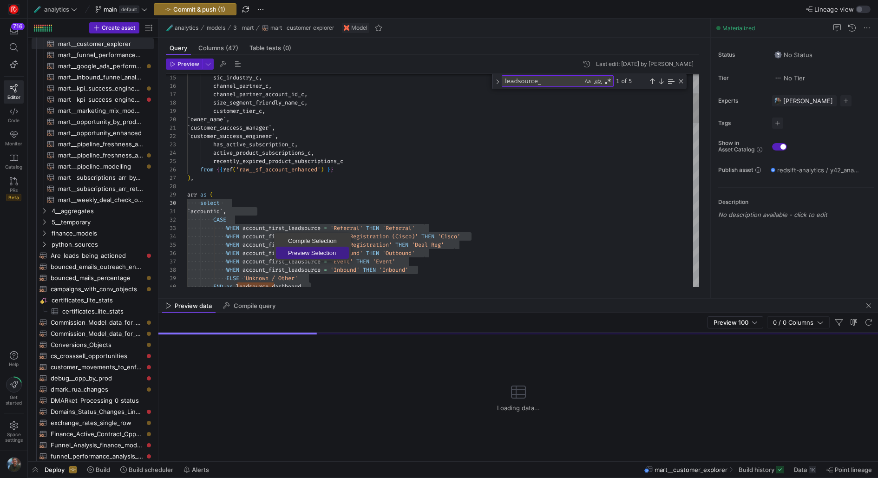
click at [303, 251] on span "Preview Selection" at bounding box center [312, 253] width 73 height 6
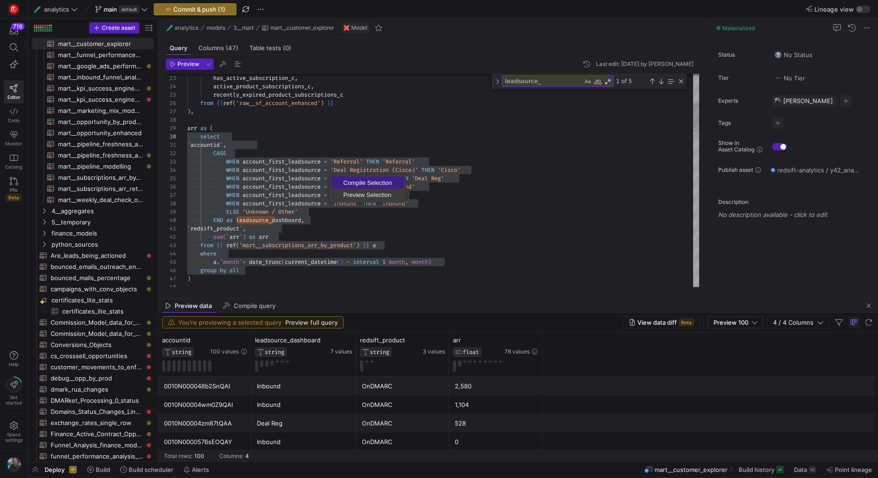
click at [365, 183] on span "Compile Selection" at bounding box center [367, 183] width 73 height 6
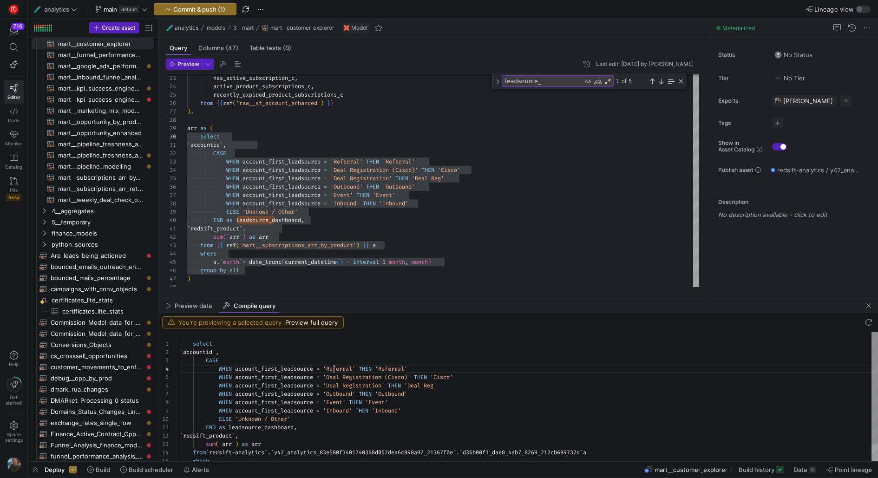
click at [333, 369] on div "select ` accountid ` , CASE WHEN account_first_leadsource = 'Referral' THEN 'Re…" at bounding box center [529, 407] width 698 height 150
type textarea "select `accountid`, CASE WHEN account_first_leadsource = 'Referral' THEN 'Refer…"
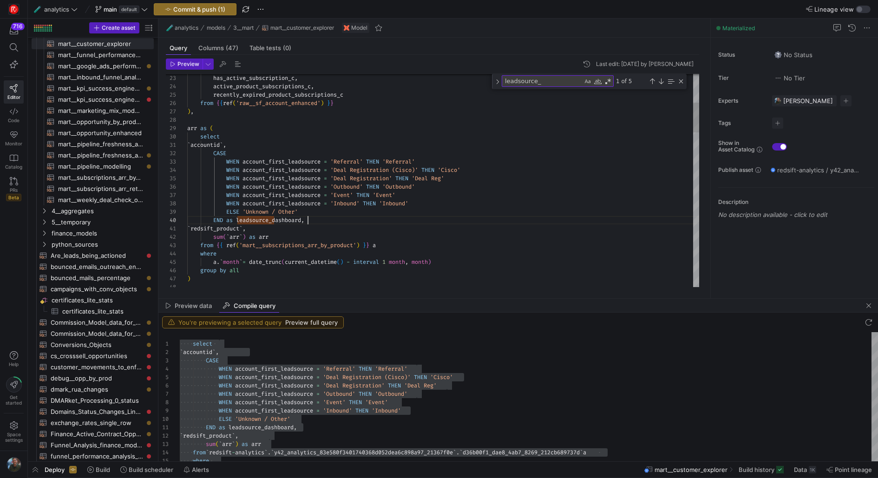
scroll to position [58, 120]
click at [680, 83] on div "Close (Escape)" at bounding box center [680, 81] width 7 height 7
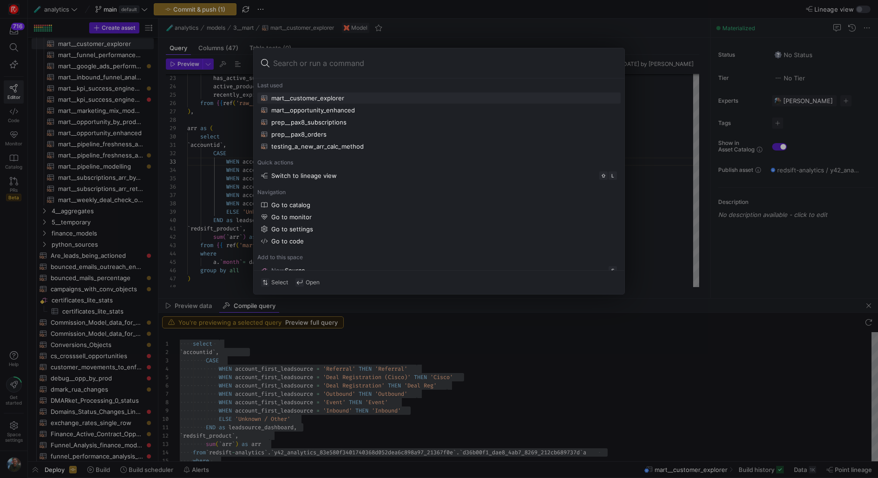
click at [172, 159] on div at bounding box center [439, 239] width 878 height 478
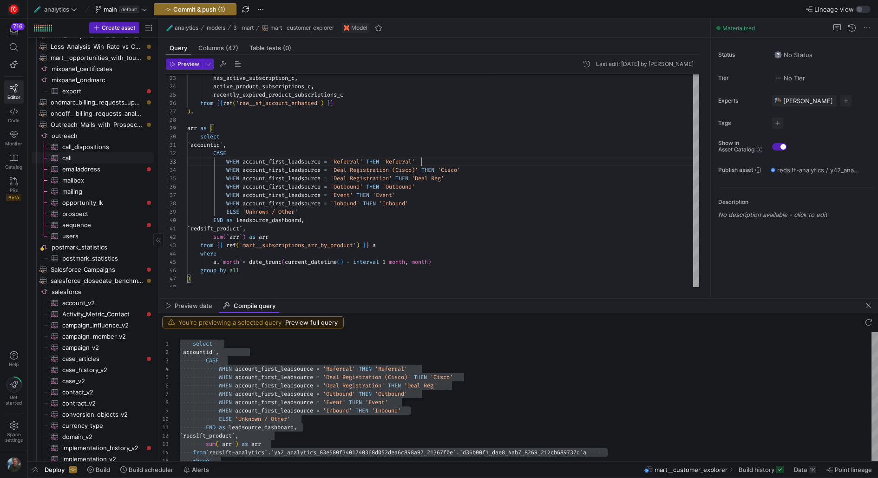
scroll to position [825, 0]
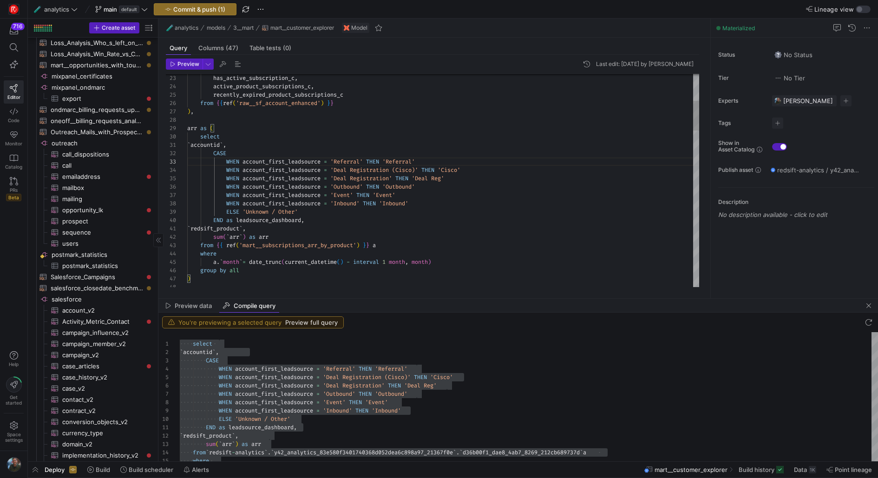
click at [447, 148] on div "` accountid ` ," at bounding box center [443, 145] width 512 height 8
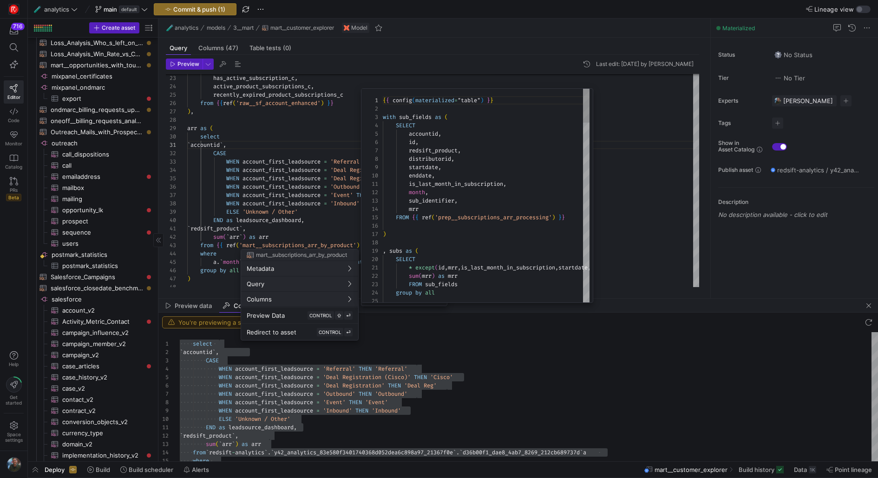
scroll to position [84, 0]
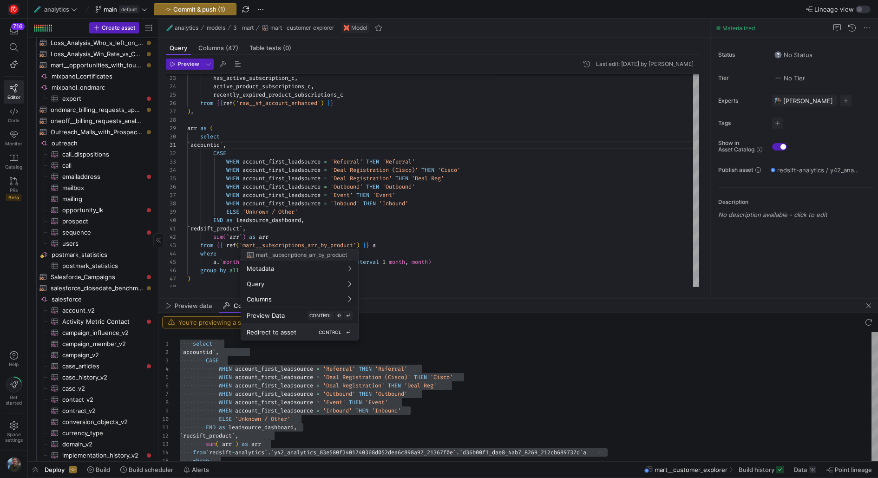
click at [308, 328] on div "Redirect to asset CONTROL ⏎" at bounding box center [300, 332] width 106 height 8
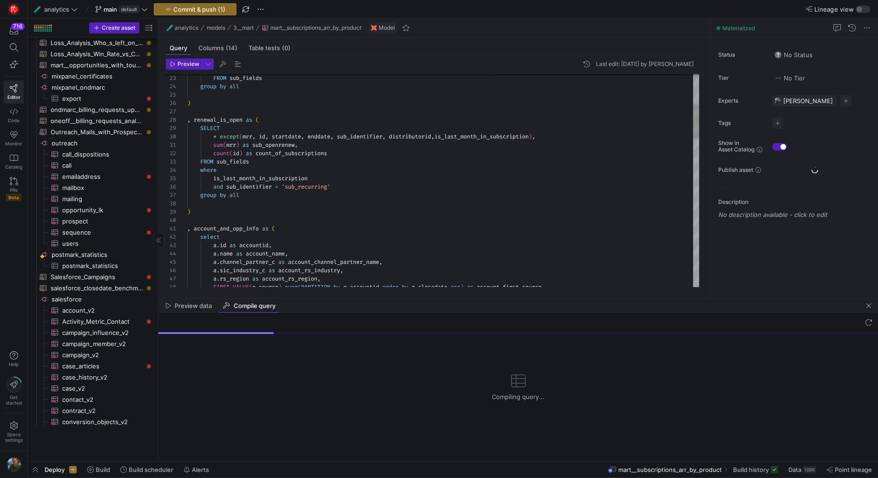
scroll to position [223, 0]
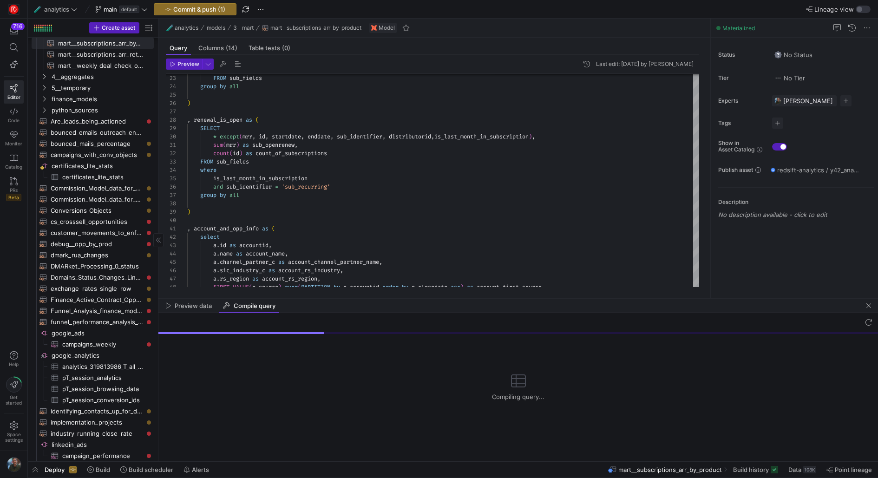
click at [696, 311] on div "Preview data Compile query" at bounding box center [517, 306] width 719 height 14
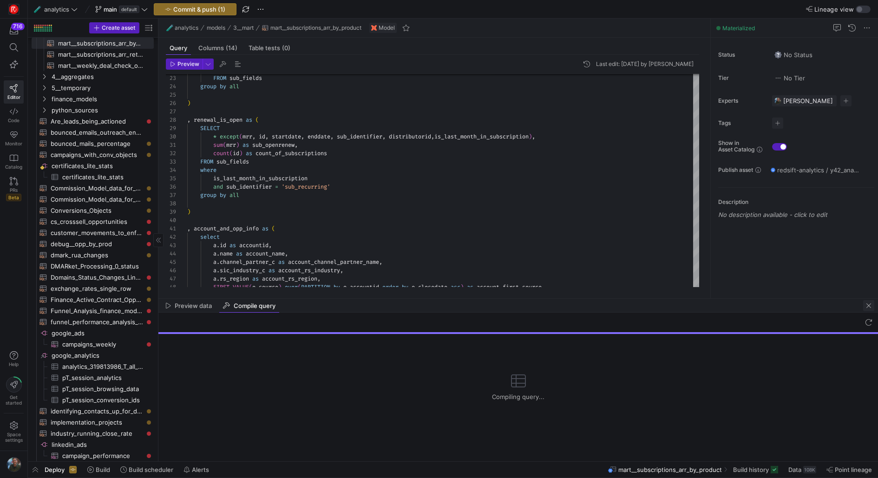
click at [696, 306] on span "button" at bounding box center [868, 305] width 11 height 11
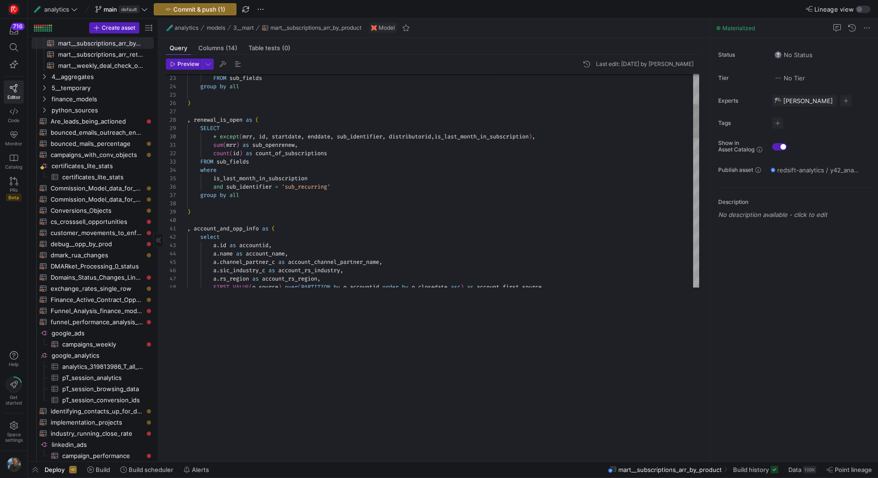
type textarea ", account_and_opp_info as ( select a.id as accountid, a.name as account_name, a…"
